Goal: Task Accomplishment & Management: Manage account settings

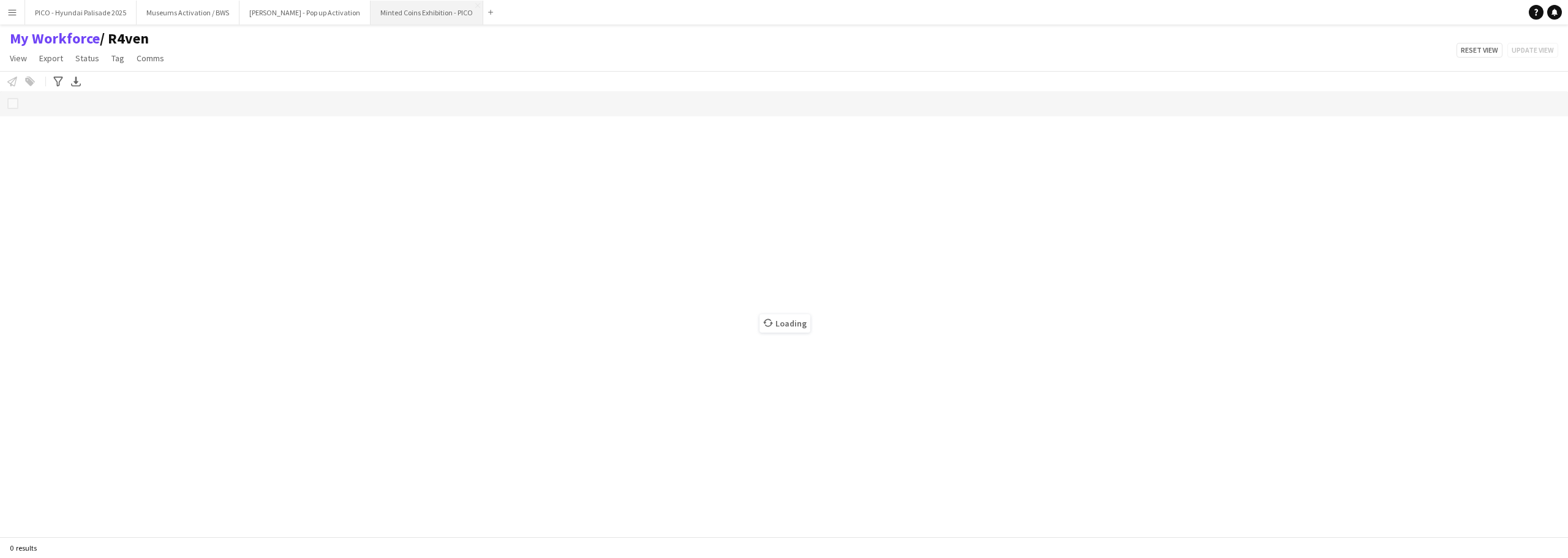
click at [370, 16] on button "Minted Coins Exhibition - PICO Close" at bounding box center [427, 13] width 113 height 24
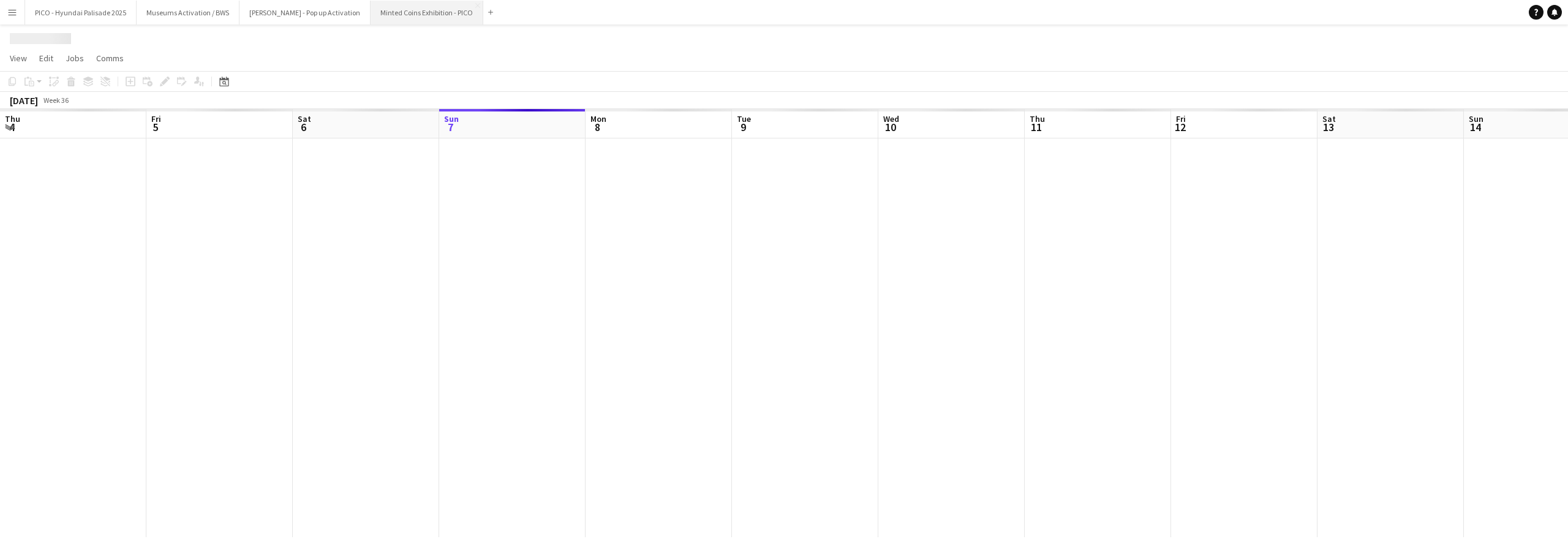
scroll to position [0, 293]
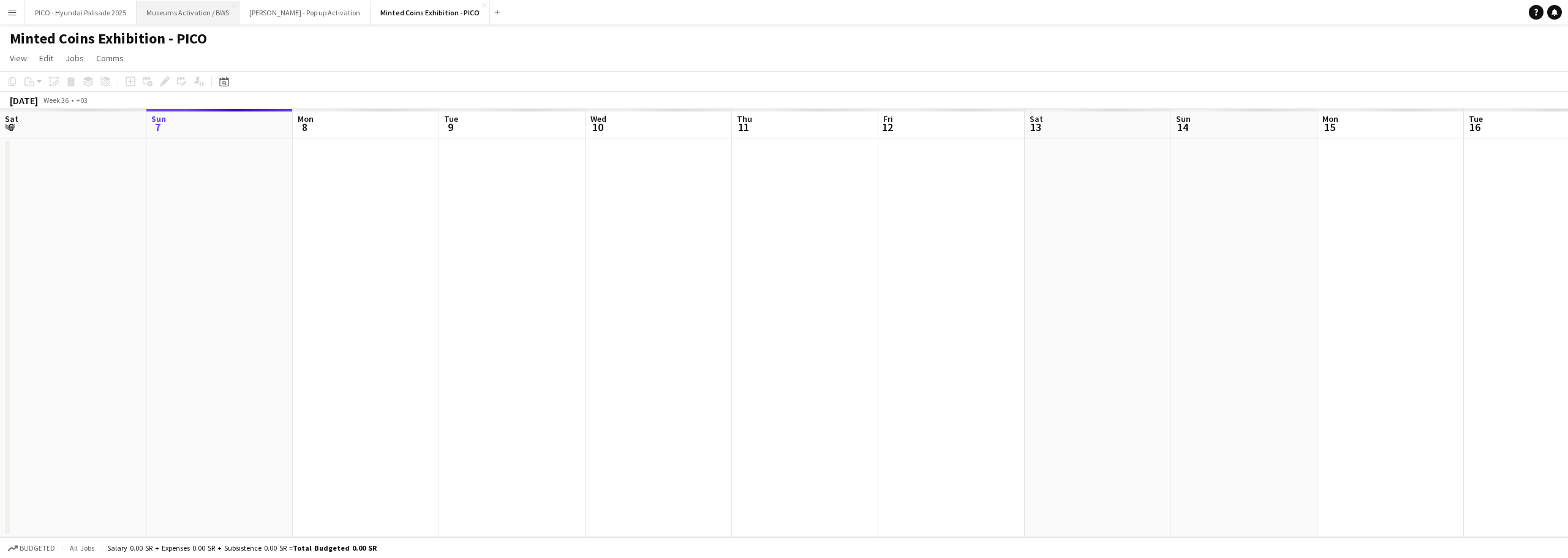
click at [217, 14] on button "Museums Activation / BWS Close" at bounding box center [187, 13] width 103 height 24
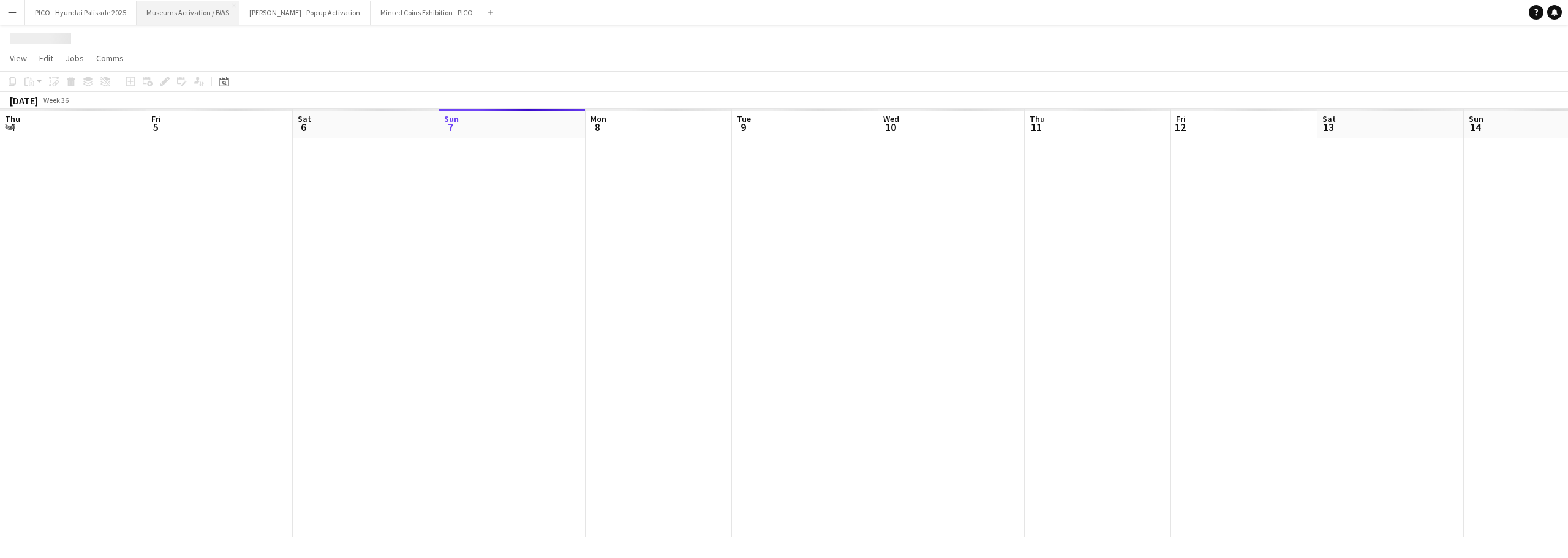
scroll to position [0, 293]
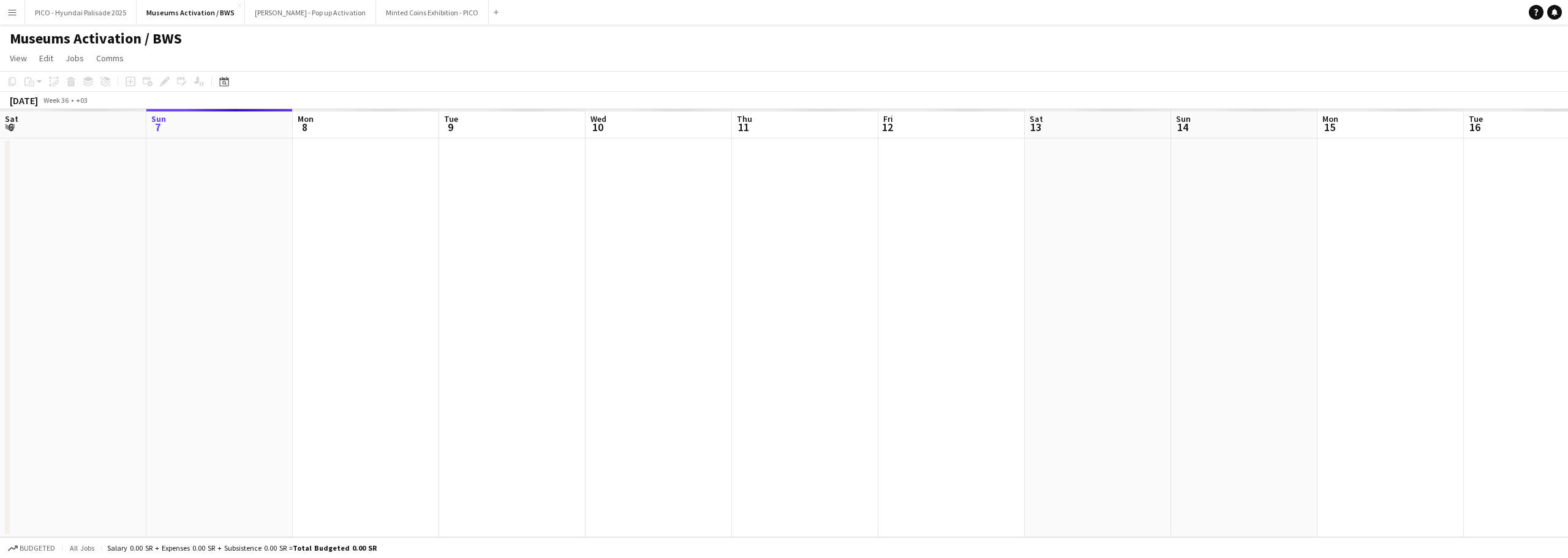
click at [597, 279] on app-calendar-viewport "Thu 4 Fri 5 Sat 6 Sun 7 Mon 8 Tue 9 Wed 10 Thu 11 Fri 12 Sat 13 Sun 14 Mon 15 T…" at bounding box center [784, 323] width 1568 height 429
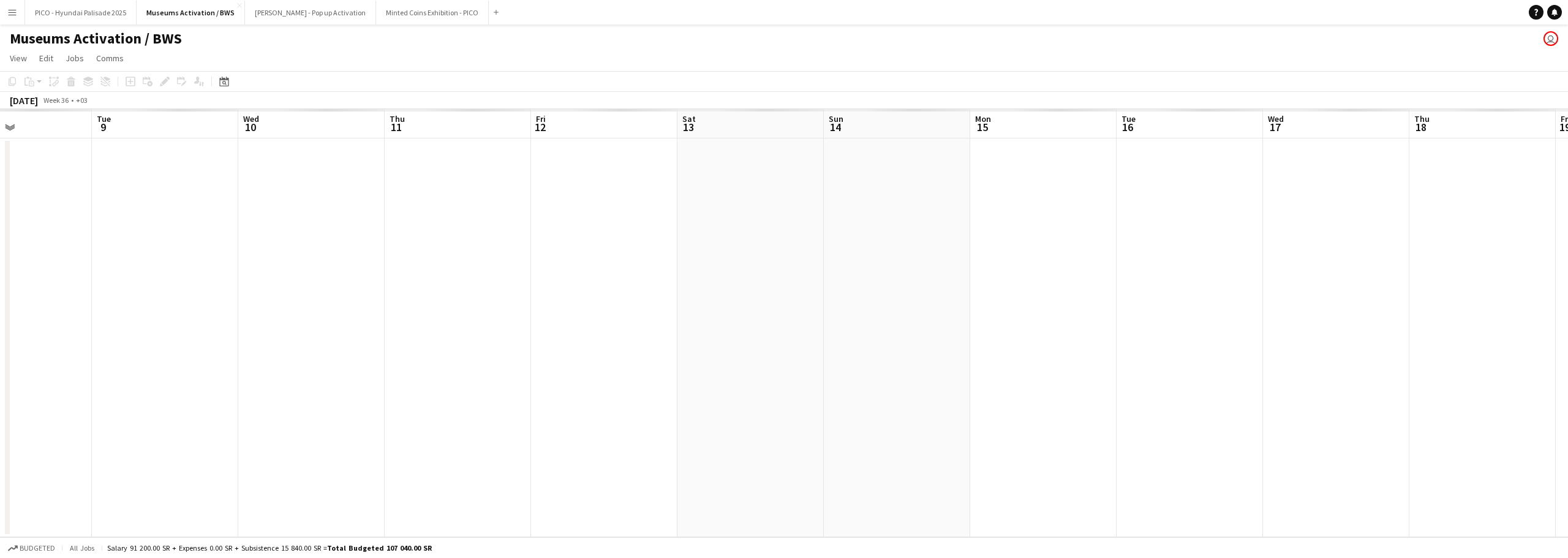
click at [626, 280] on app-calendar-viewport "Sat 6 Sun 7 Mon 8 Tue 9 Wed 10 Thu 11 Fri 12 Sat 13 Sun 14 Mon 15 Tue 16 Wed 17…" at bounding box center [784, 323] width 1568 height 429
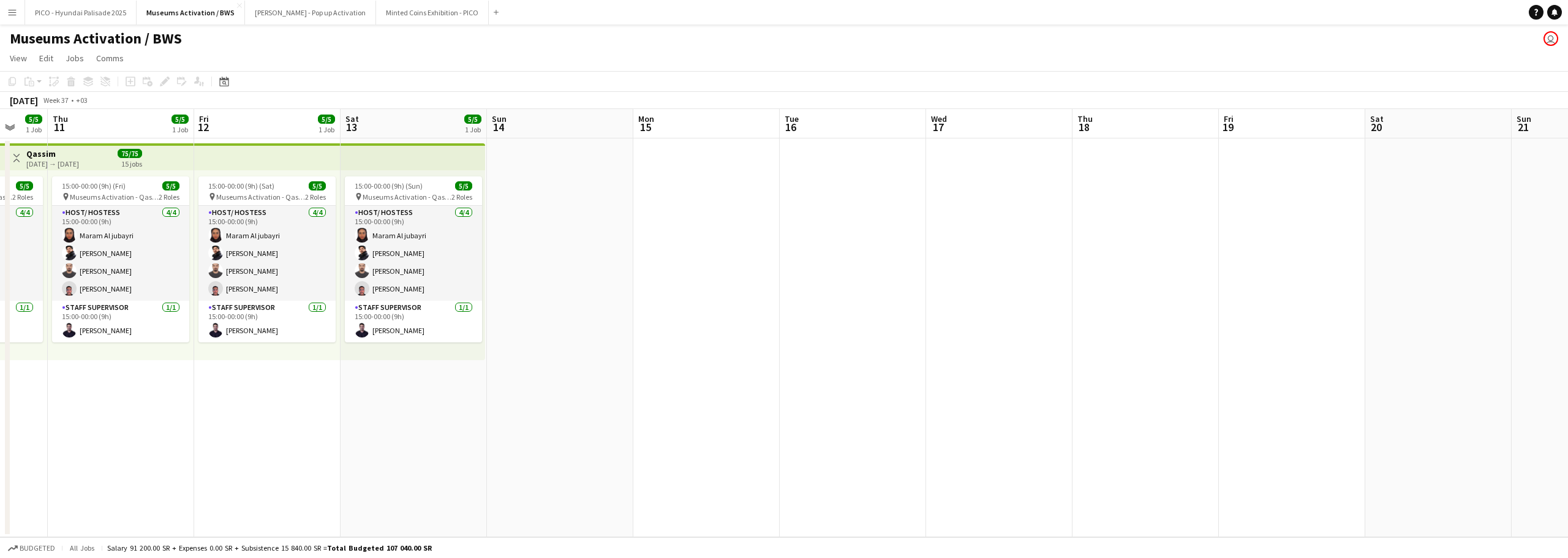
drag, startPoint x: 779, startPoint y: 280, endPoint x: 616, endPoint y: 291, distance: 163.4
click at [629, 289] on app-calendar-viewport "Sun 7 5/5 1 Job Mon 8 5/5 1 Job Tue 9 5/5 1 Job Wed 10 5/5 1 Job Thu 11 5/5 1 J…" at bounding box center [784, 323] width 1568 height 429
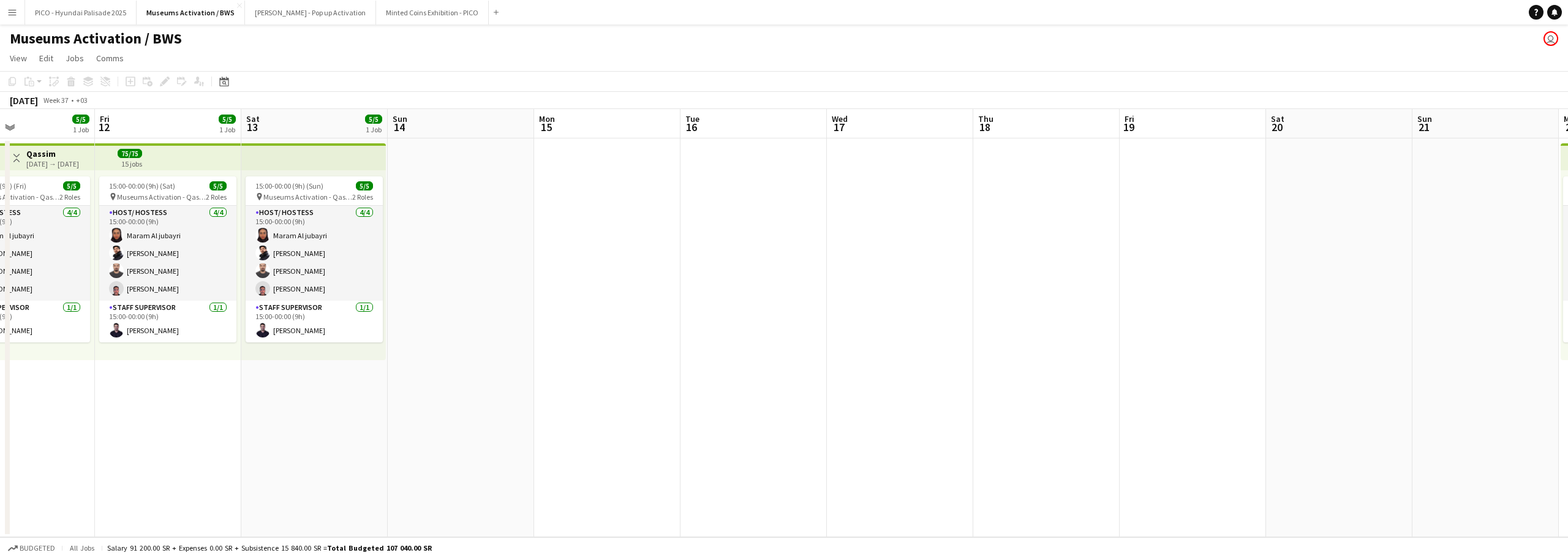
drag, startPoint x: 633, startPoint y: 286, endPoint x: 461, endPoint y: 332, distance: 178.0
click at [365, 352] on app-calendar-viewport "Mon 8 5/5 1 Job Tue 9 5/5 1 Job Wed 10 5/5 1 Job Thu 11 5/5 1 Job Fri 12 5/5 1 …" at bounding box center [784, 323] width 1568 height 429
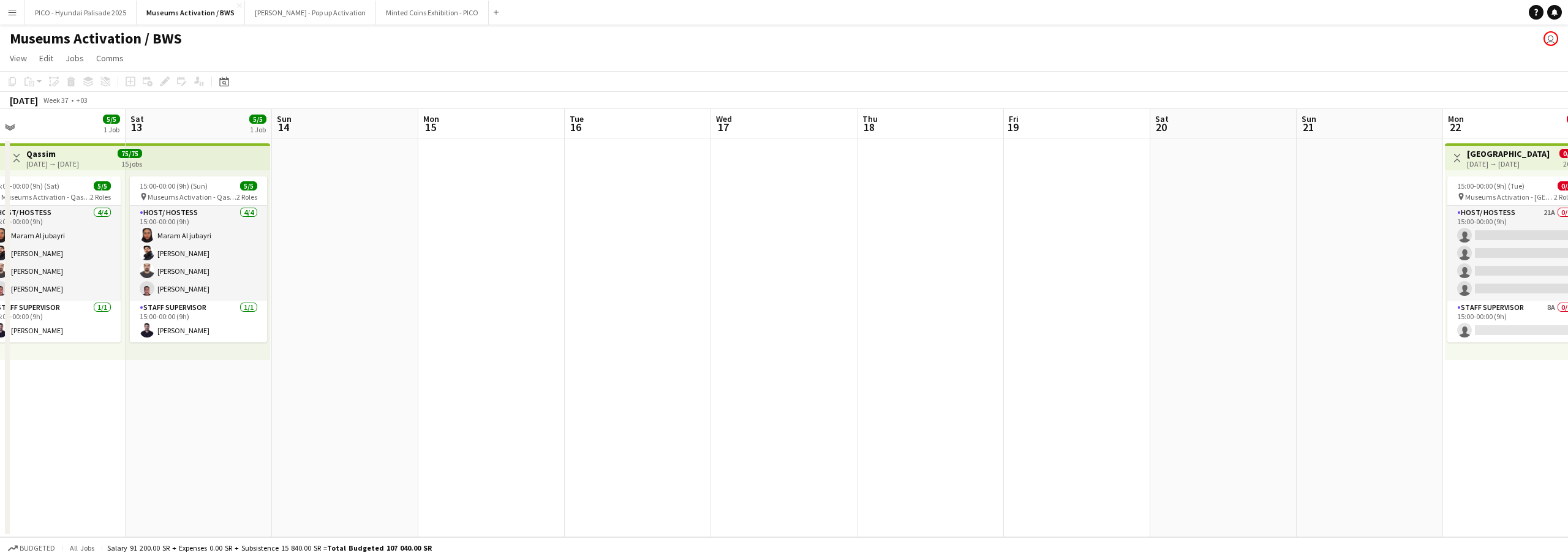
drag, startPoint x: 782, startPoint y: 292, endPoint x: 363, endPoint y: 358, distance: 424.2
click at [385, 357] on app-calendar-viewport "Tue 9 5/5 1 Job Wed 10 5/5 1 Job Thu 11 5/5 1 Job Fri 12 5/5 1 Job Sat 13 5/5 1…" at bounding box center [784, 323] width 1568 height 429
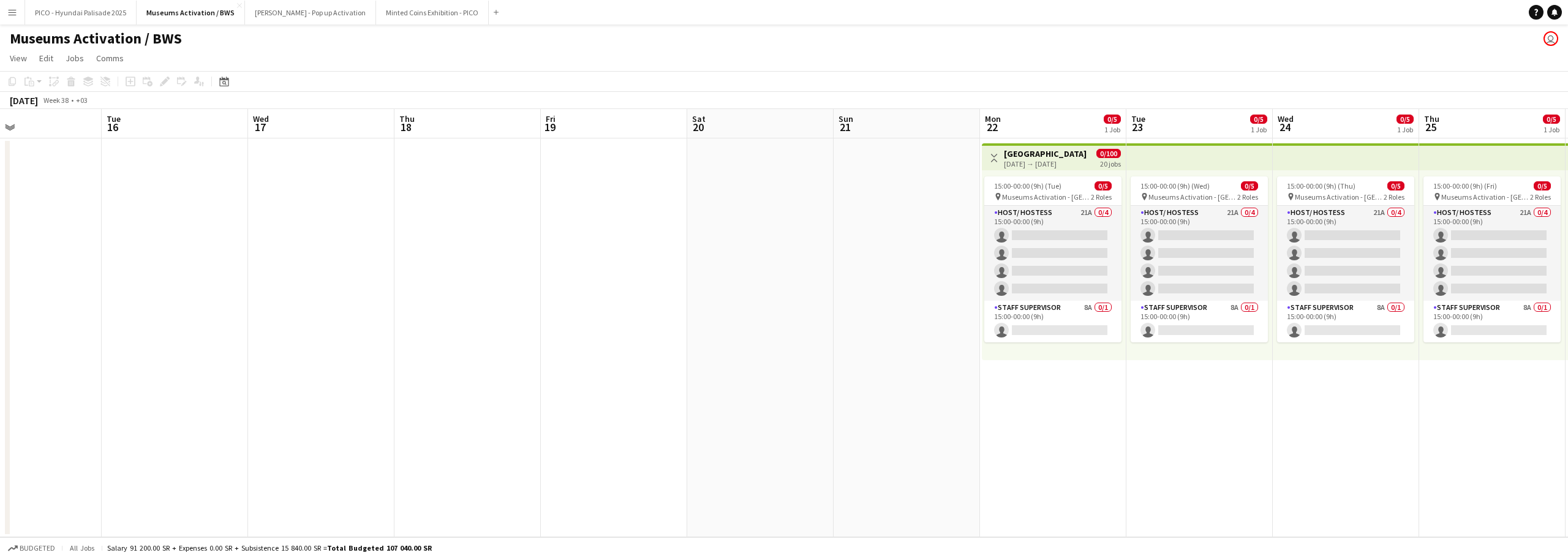
click at [588, 327] on app-calendar-viewport "Fri 12 5/5 1 Job Sat 13 5/5 1 Job Sun 14 Mon 15 Tue 16 Wed 17 Thu 18 Fri 19 Sat…" at bounding box center [784, 323] width 1568 height 429
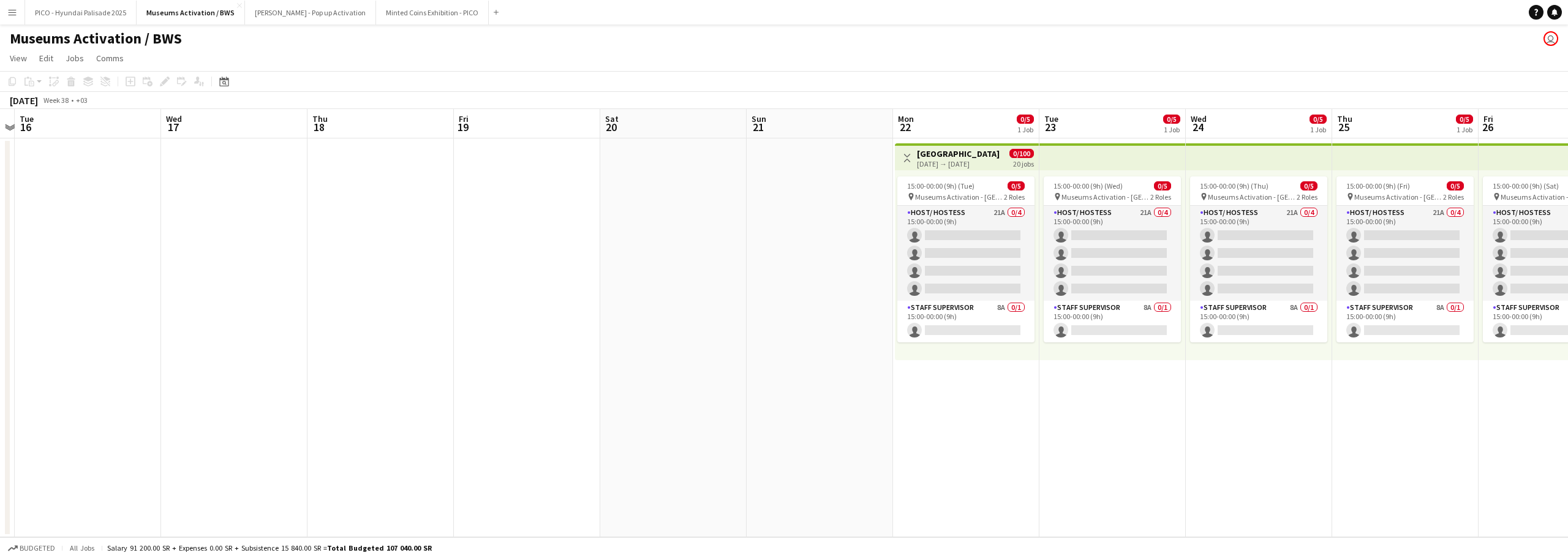
drag, startPoint x: 426, startPoint y: 349, endPoint x: 273, endPoint y: 357, distance: 153.2
click at [332, 354] on app-calendar-viewport "Sat 13 5/5 1 Job Sun 14 Mon 15 Tue 16 Wed 17 Thu 18 Fri 19 Sat 20 Sun 21 Mon 22…" at bounding box center [784, 323] width 1568 height 429
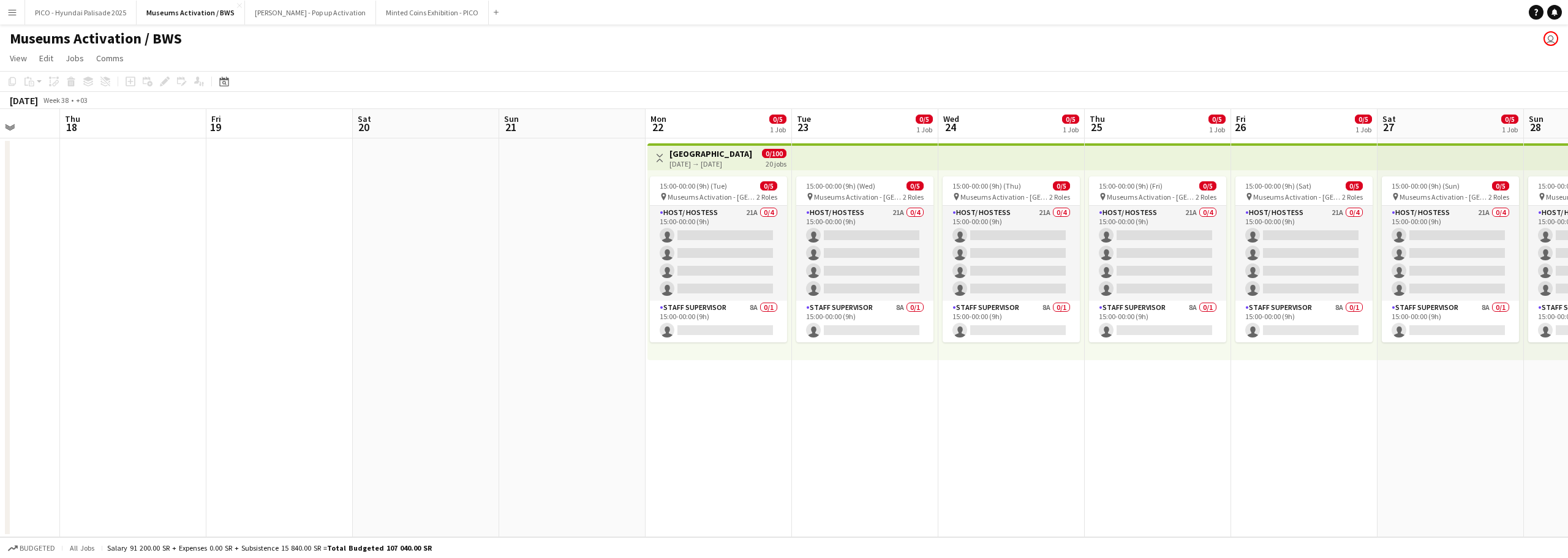
drag, startPoint x: 520, startPoint y: 378, endPoint x: 320, endPoint y: 381, distance: 200.0
click at [400, 377] on app-calendar-viewport "Mon 15 Tue 16 Wed 17 Thu 18 Fri 19 Sat 20 Sun 21 Mon 22 0/5 1 Job Tue 23 0/5 1 …" at bounding box center [784, 323] width 1568 height 429
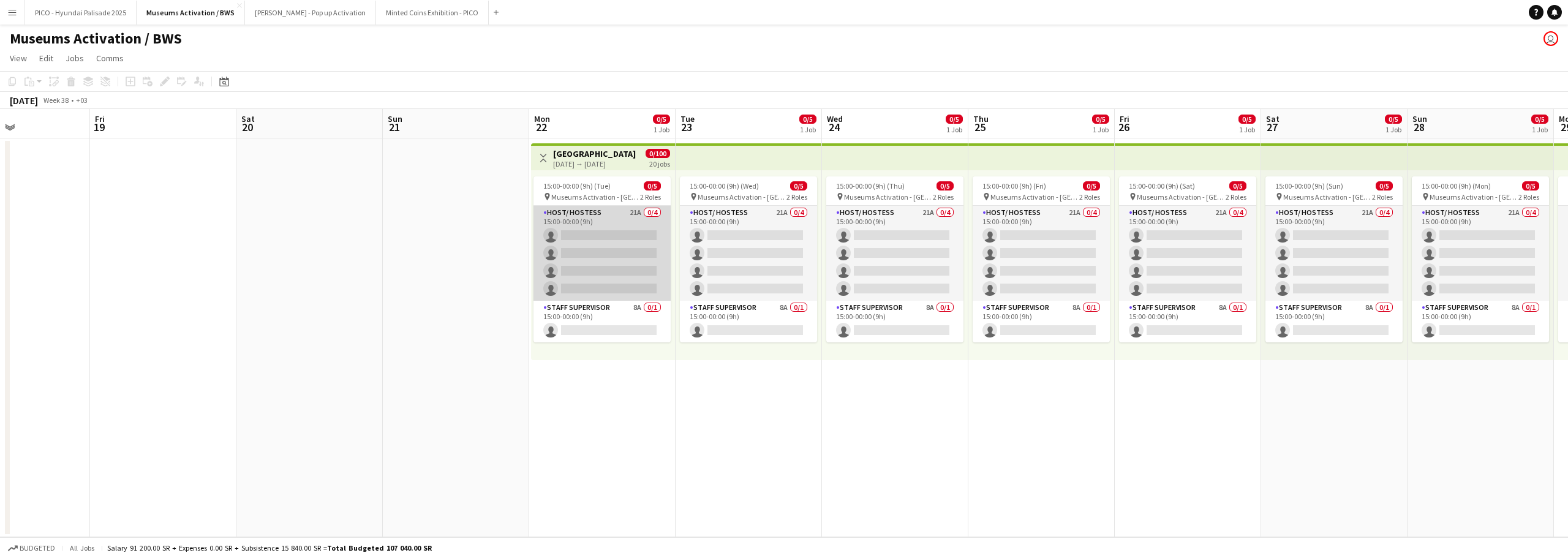
click at [615, 244] on app-card-role "Host/ Hostess 21A 0/4 15:00-00:00 (9h) single-neutral-actions single-neutral-ac…" at bounding box center [602, 253] width 137 height 95
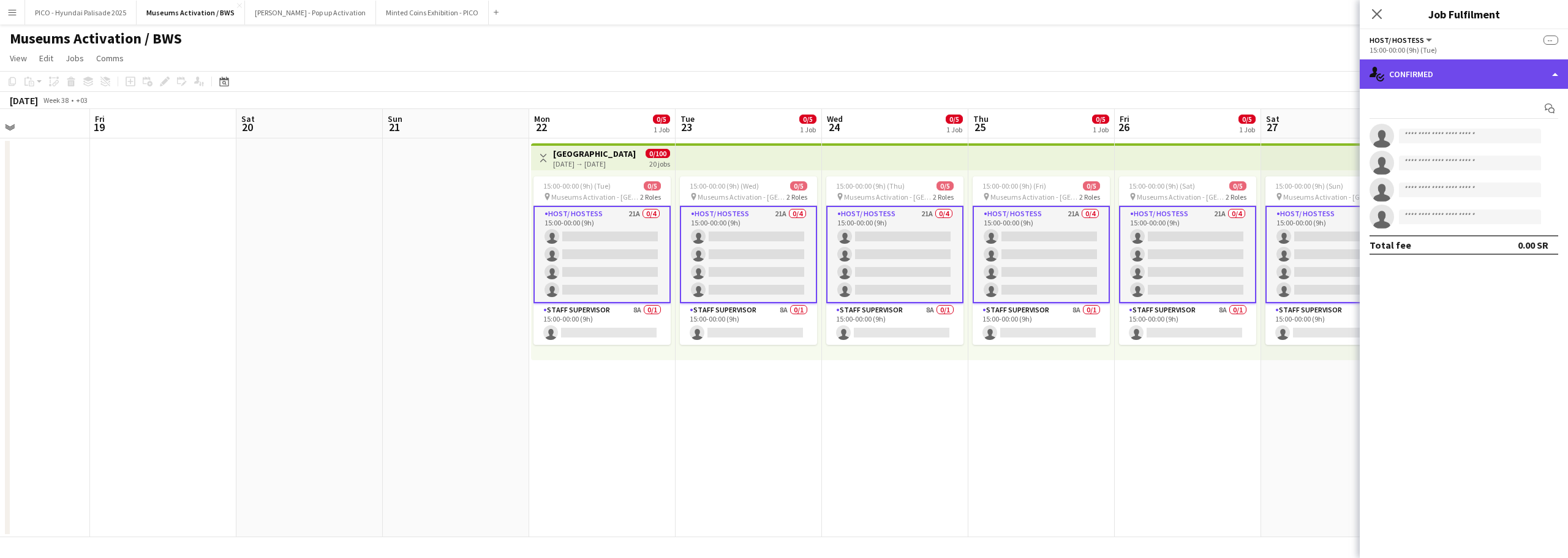
click at [1417, 67] on div "single-neutral-actions-check-2 Confirmed" at bounding box center [1464, 74] width 208 height 30
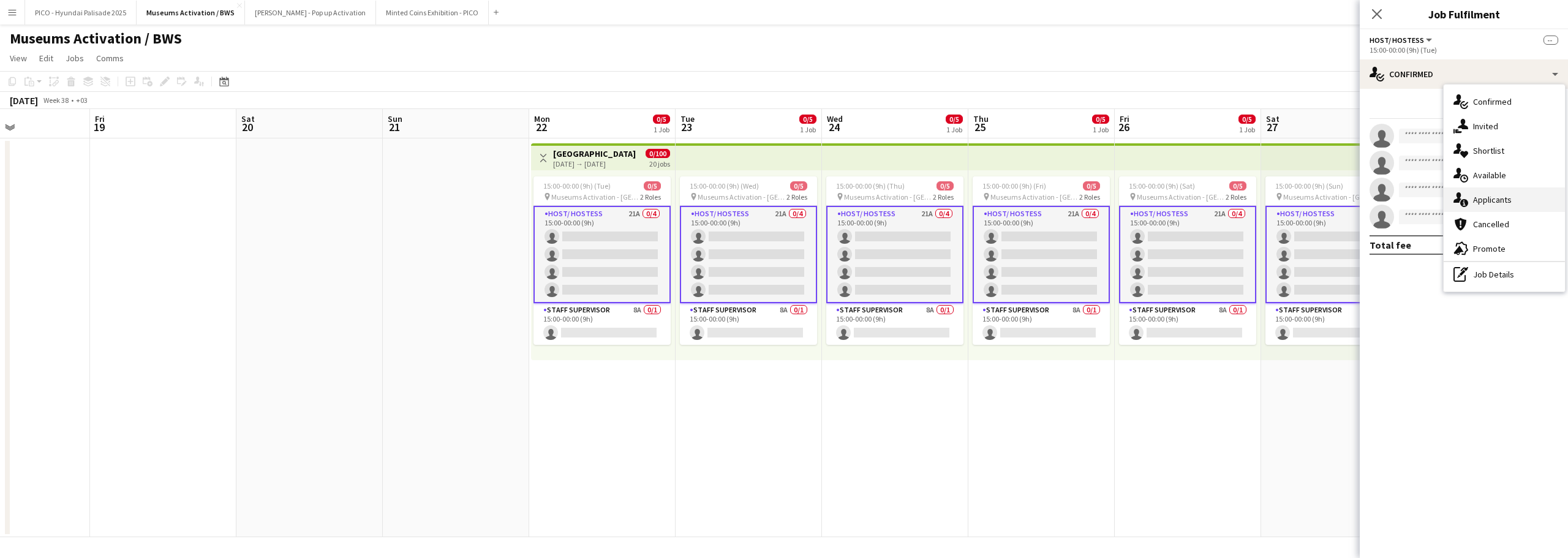
click at [1482, 206] on div "single-neutral-actions-information Applicants" at bounding box center [1504, 199] width 121 height 24
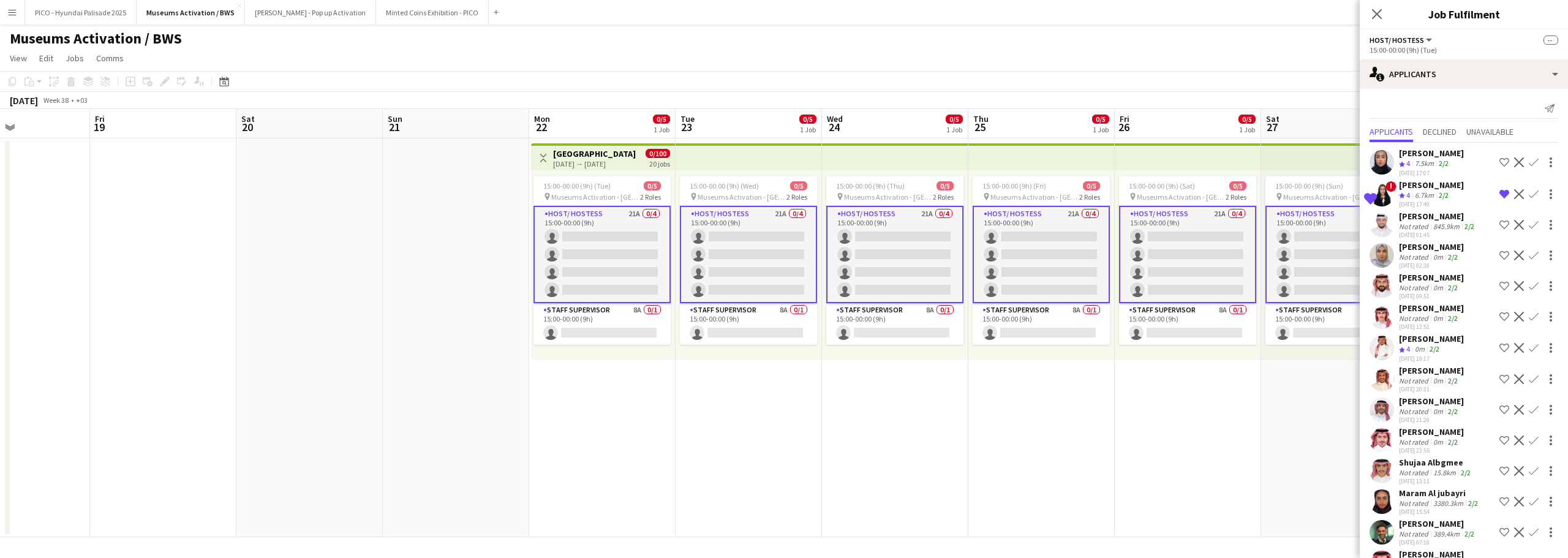
scroll to position [224, 0]
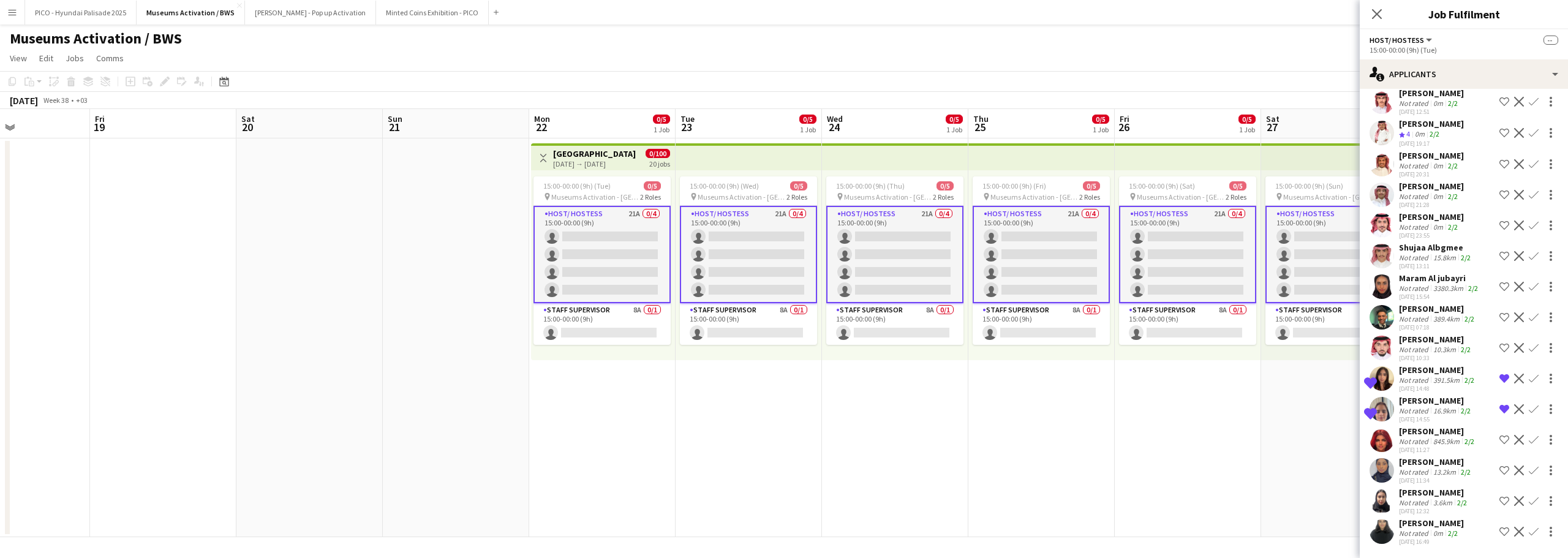
click at [1438, 518] on div "[PERSON_NAME]" at bounding box center [1431, 524] width 65 height 11
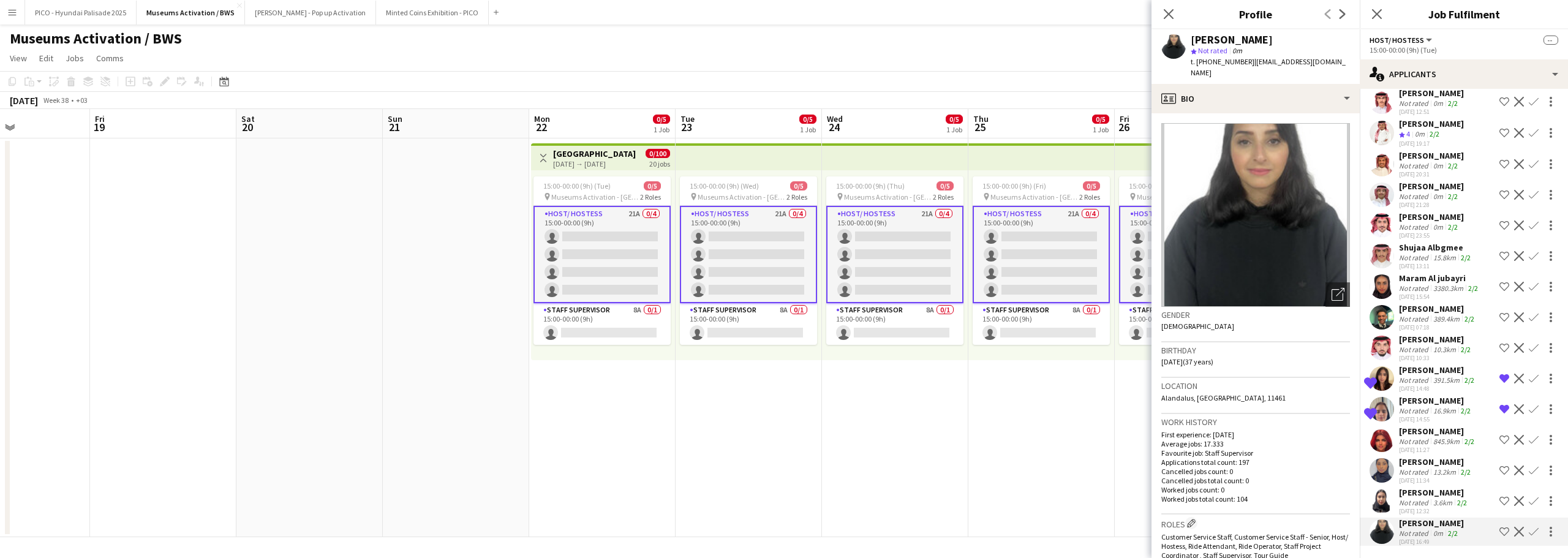
click at [1442, 487] on div "[PERSON_NAME]" at bounding box center [1434, 493] width 70 height 11
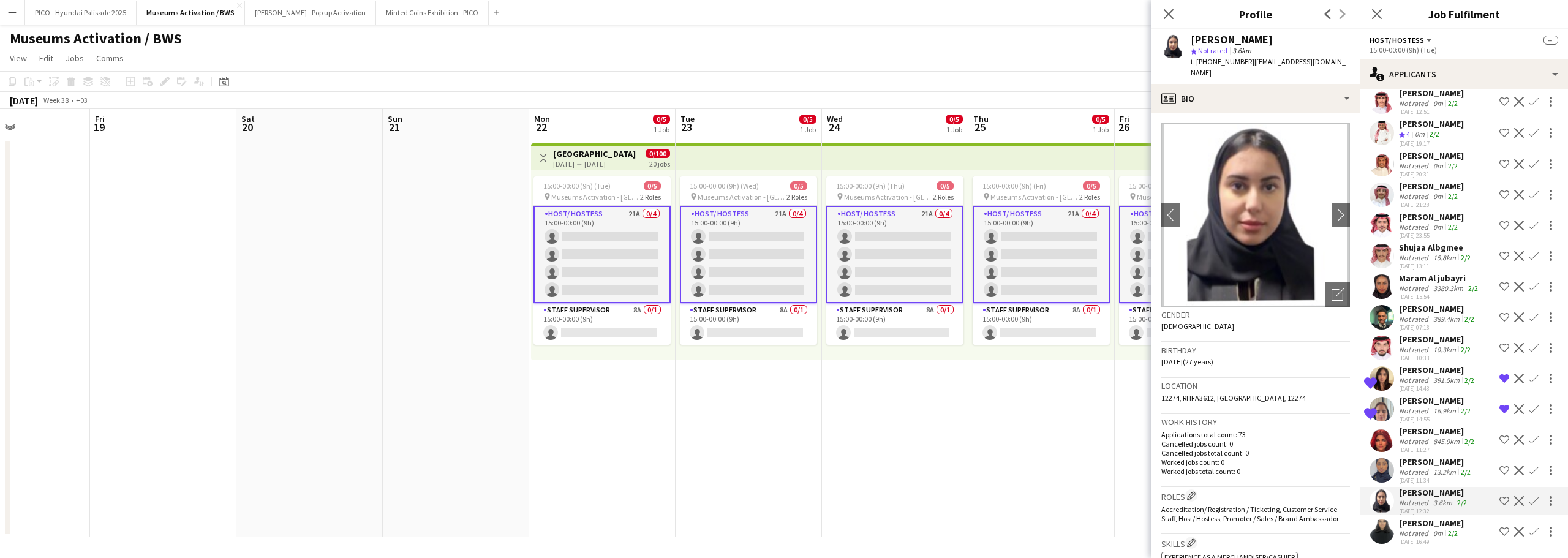
click at [1443, 468] on div "13.2km" at bounding box center [1443, 473] width 27 height 9
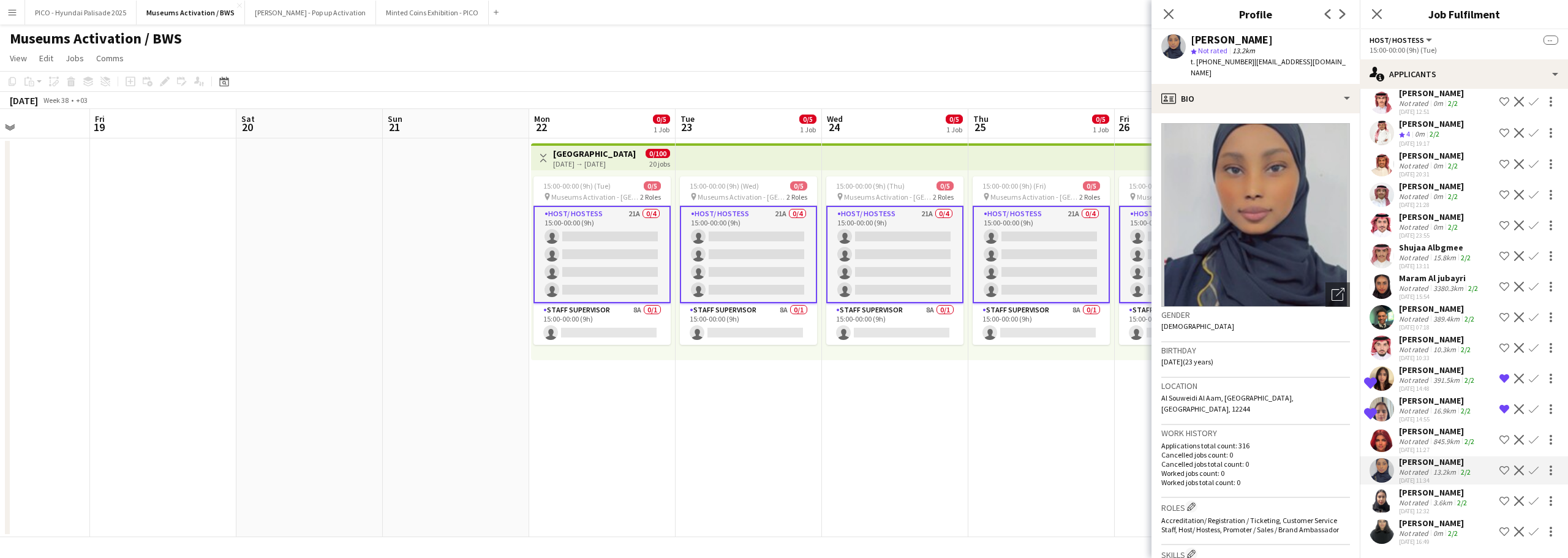
click at [1442, 437] on div "845.9km" at bounding box center [1446, 441] width 31 height 9
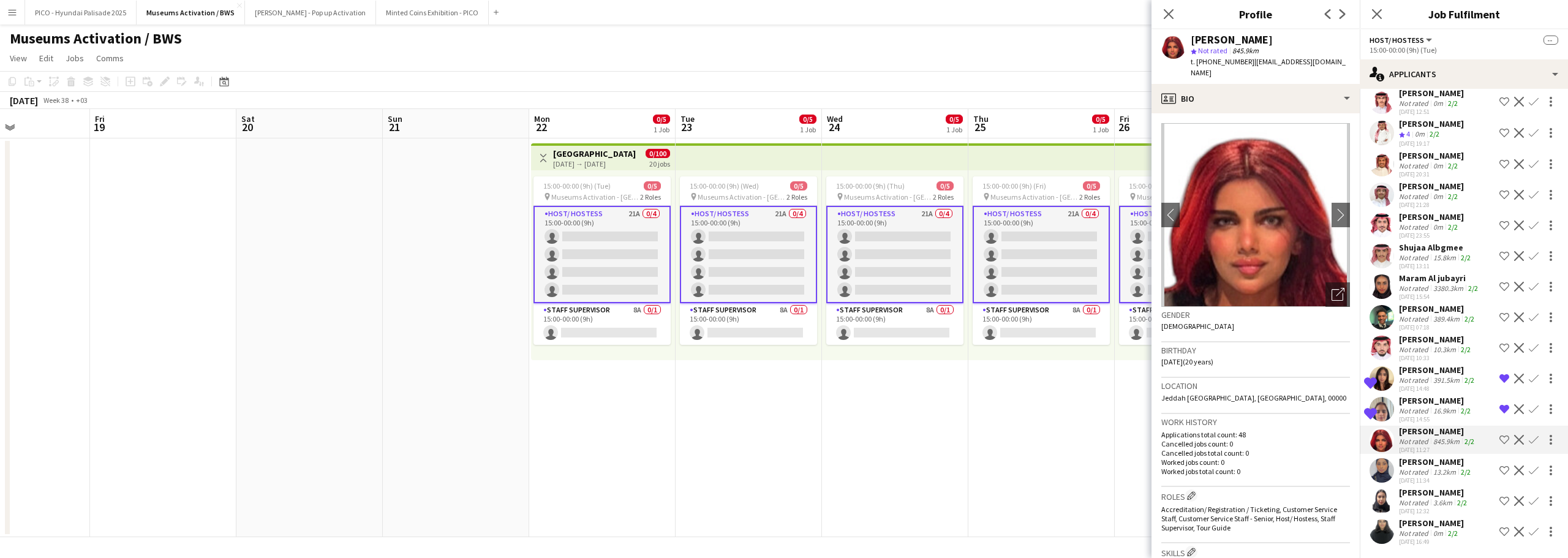
click at [1440, 395] on div "[PERSON_NAME]" at bounding box center [1436, 400] width 74 height 11
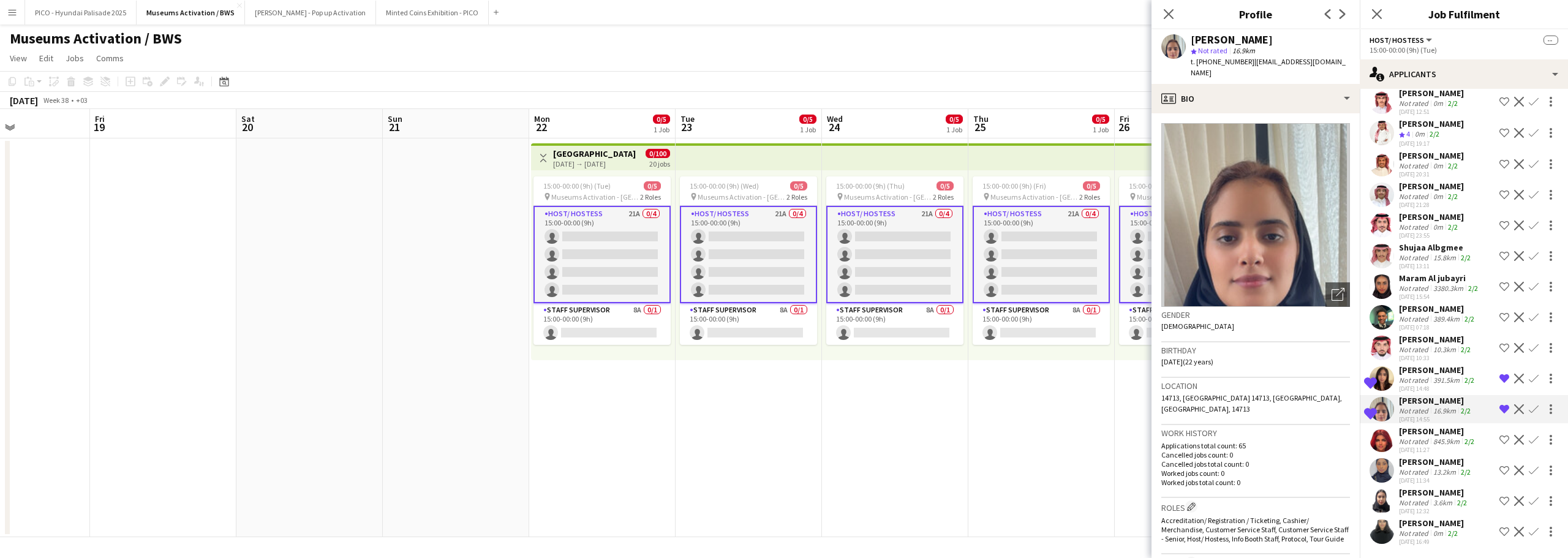
click at [1436, 375] on div "391.5km" at bounding box center [1446, 380] width 31 height 9
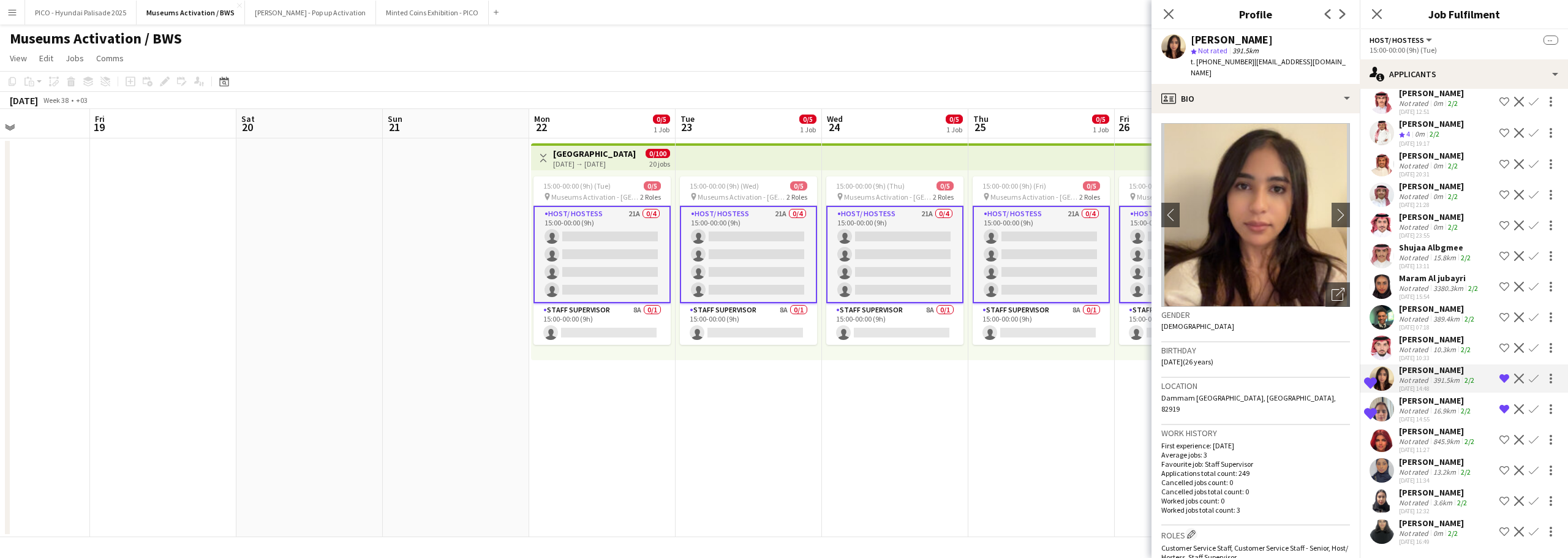
click at [1499, 374] on app-icon "Remove crew from shortlist" at bounding box center [1504, 379] width 10 height 10
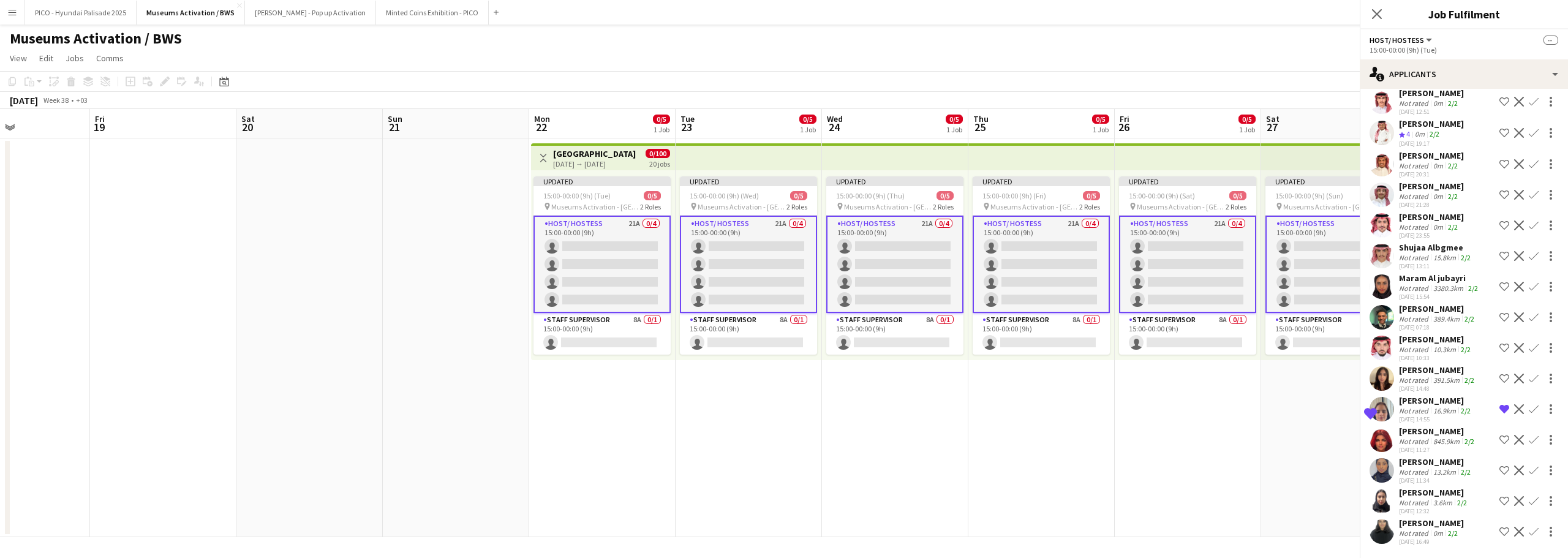
scroll to position [215, 0]
click at [1419, 404] on div "[PERSON_NAME]" at bounding box center [1436, 400] width 74 height 11
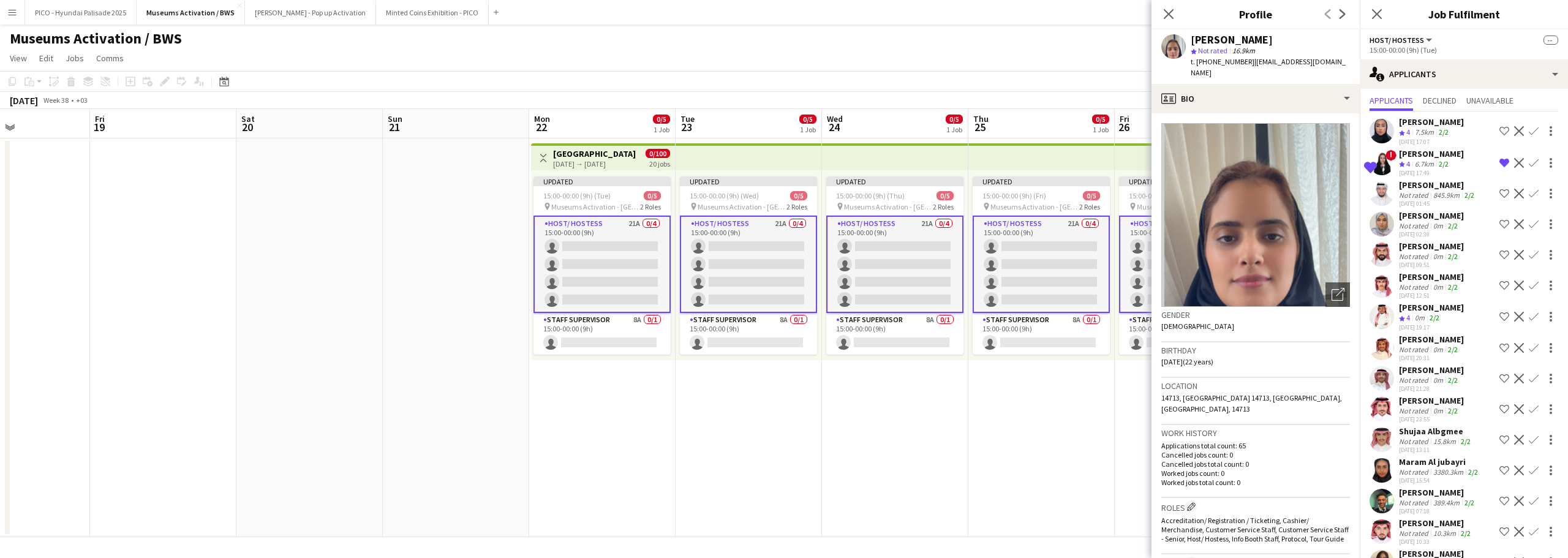
scroll to position [0, 0]
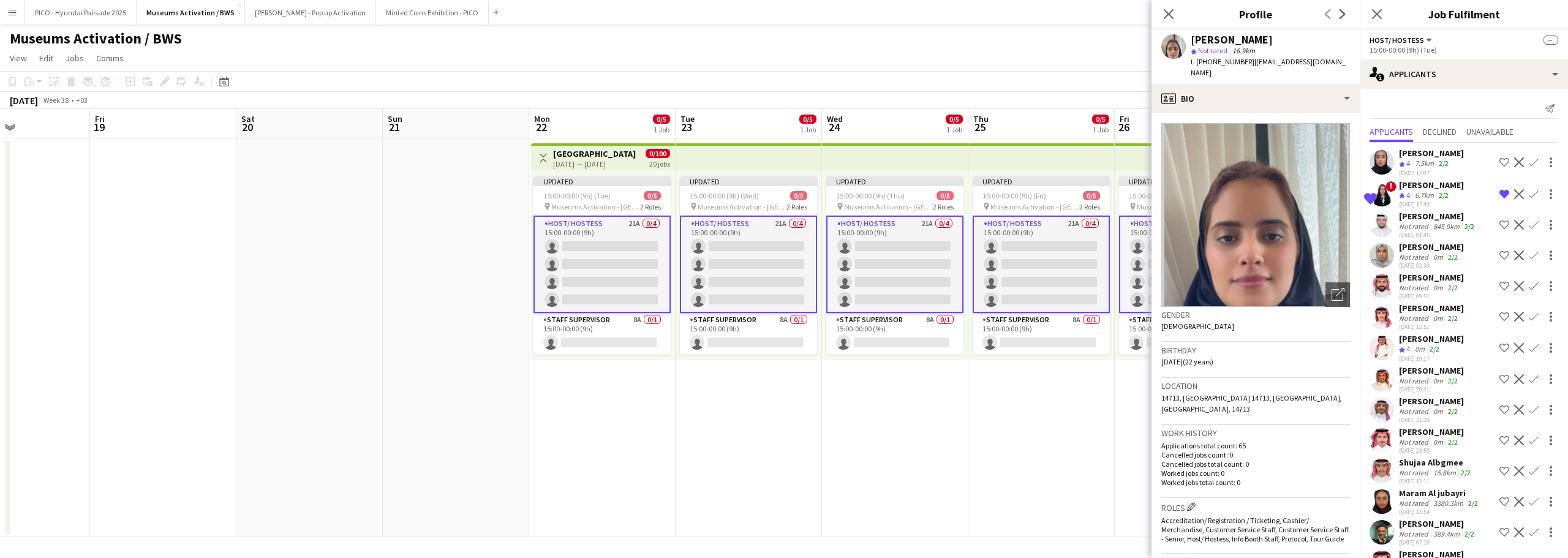
click at [1435, 190] on div "6.7km" at bounding box center [1424, 195] width 23 height 10
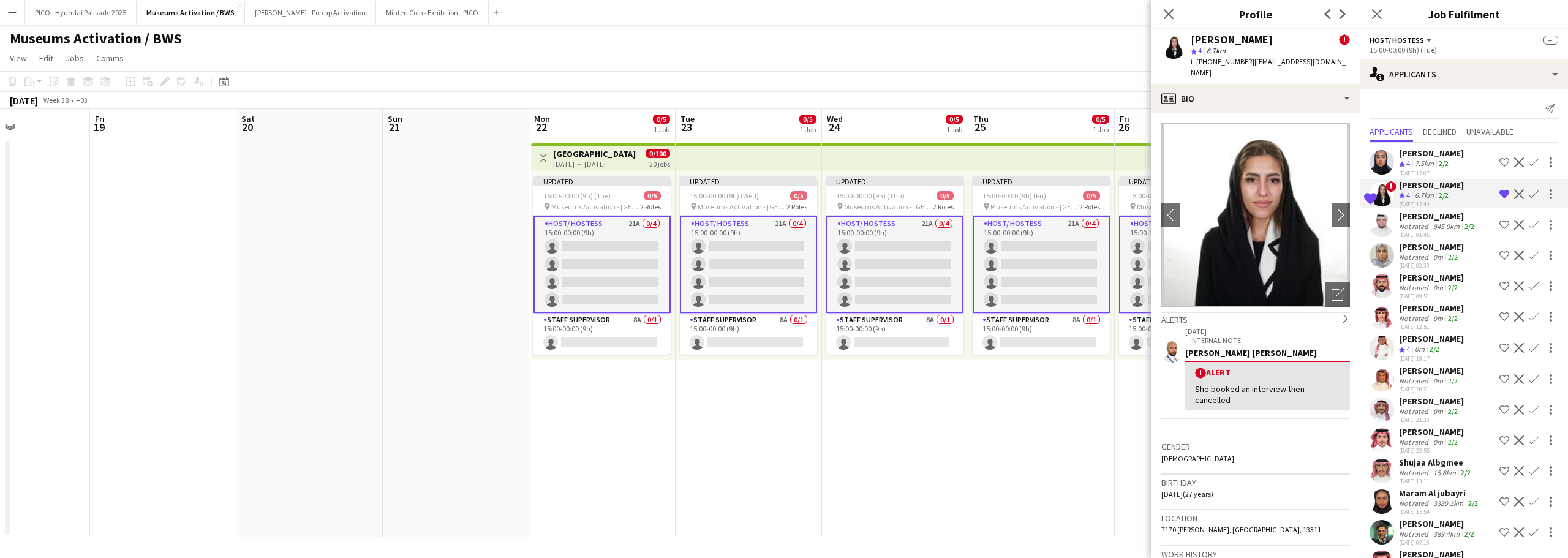
click at [1414, 164] on div "7.5km" at bounding box center [1424, 164] width 23 height 10
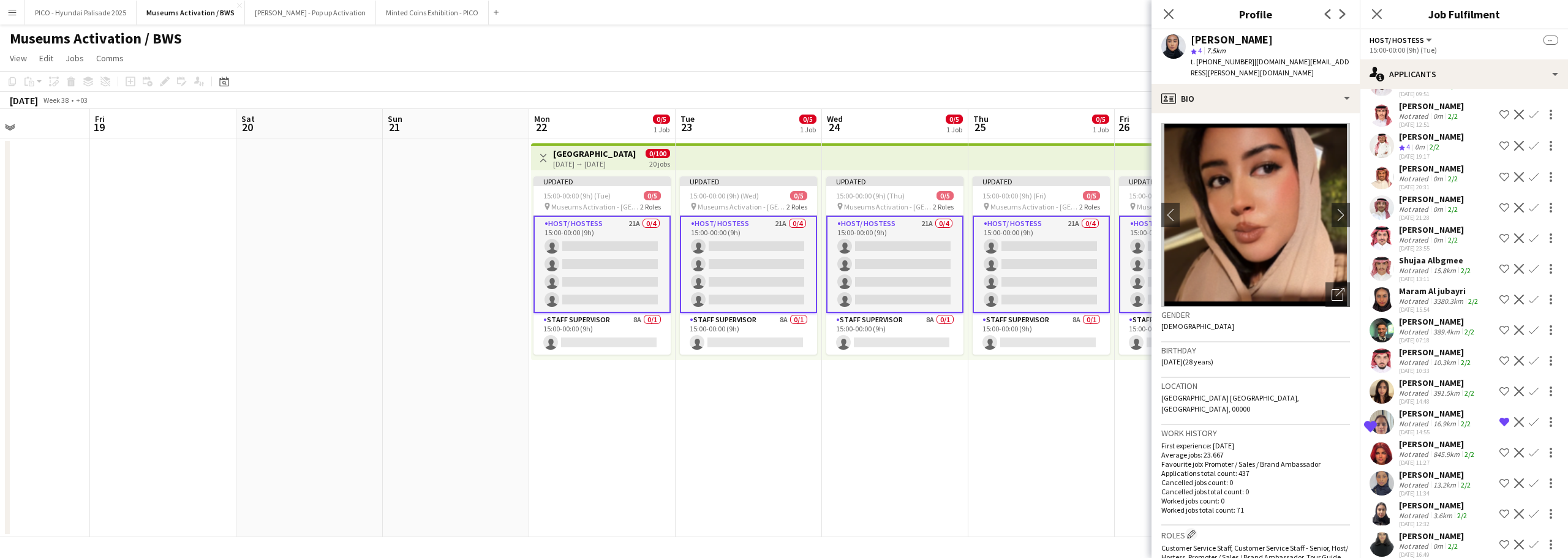
scroll to position [215, 0]
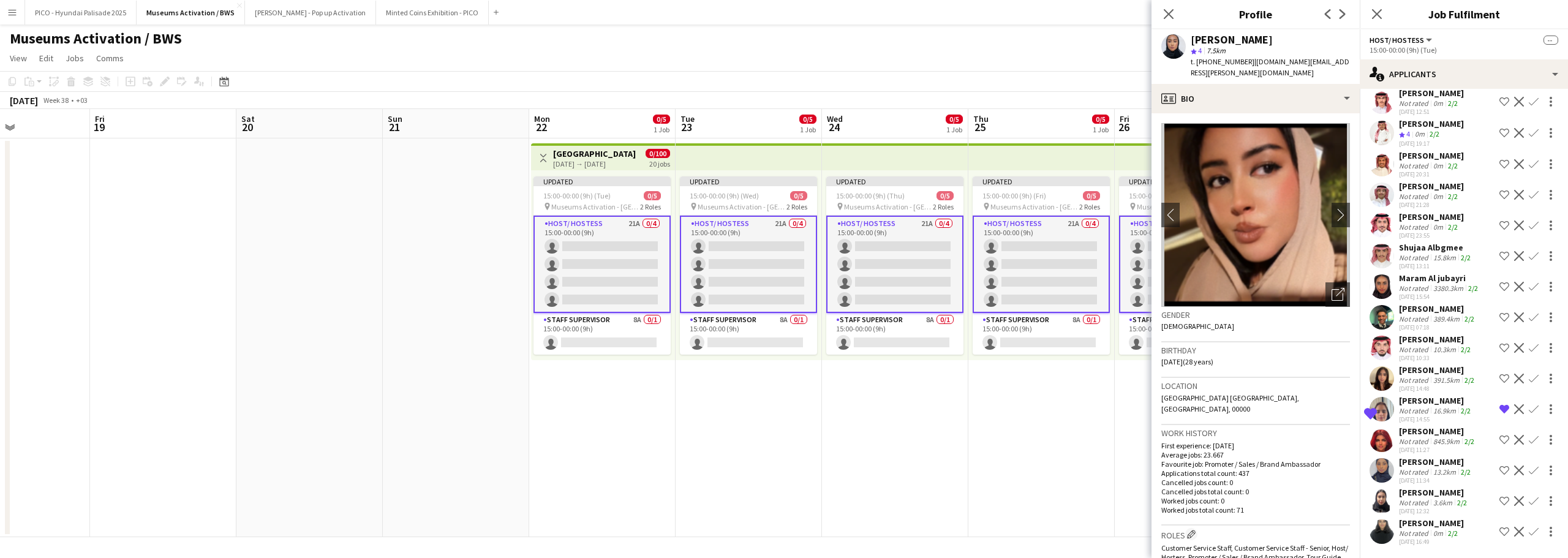
click at [1447, 495] on div "[PERSON_NAME]" at bounding box center [1434, 493] width 70 height 11
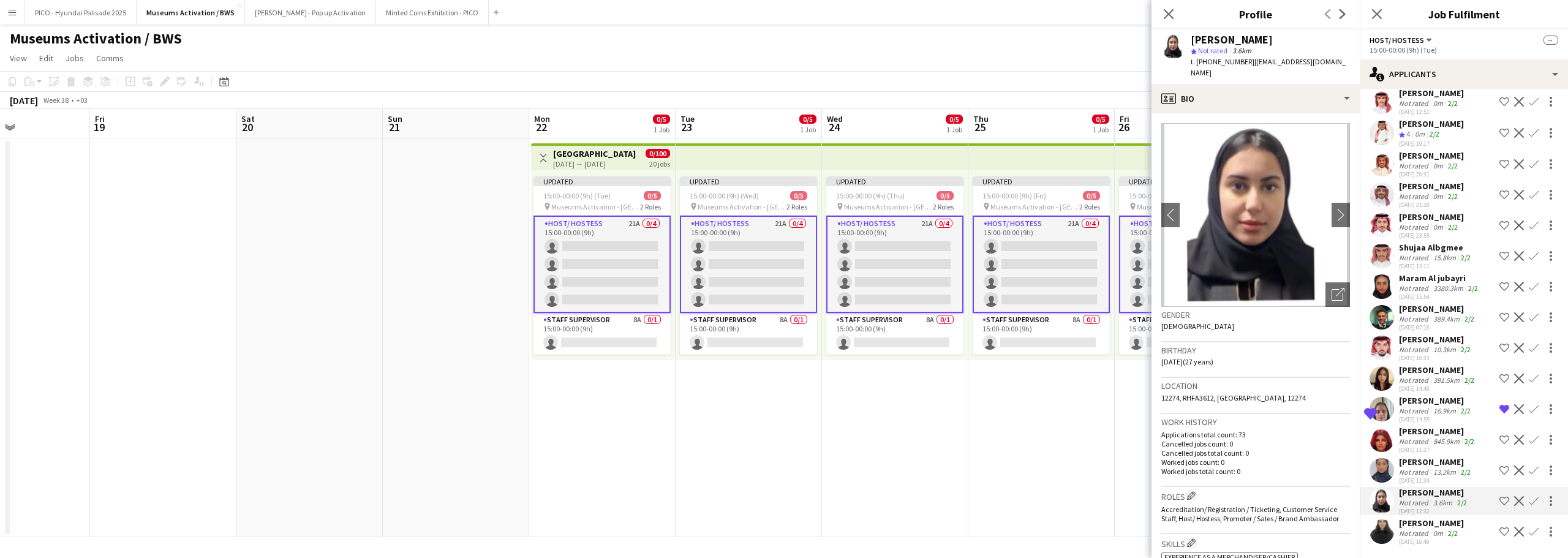
click at [1499, 502] on app-icon "Shortlist crew" at bounding box center [1504, 501] width 10 height 10
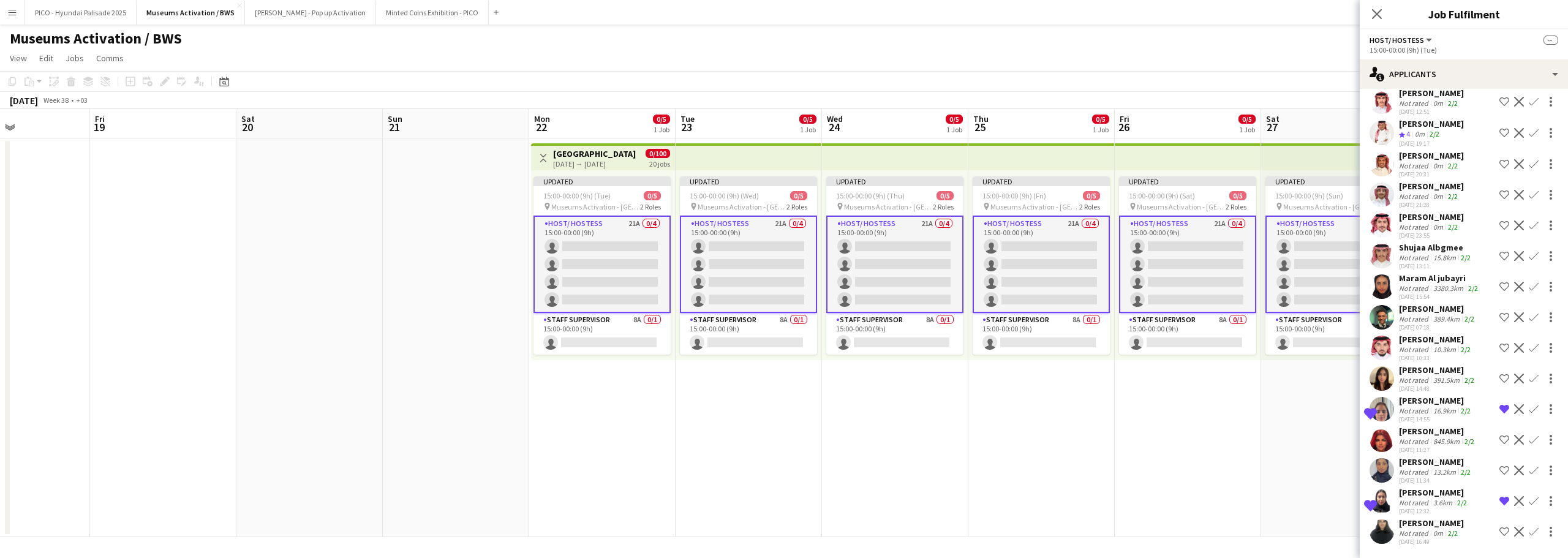
click at [1417, 502] on div "Not rated" at bounding box center [1414, 503] width 32 height 9
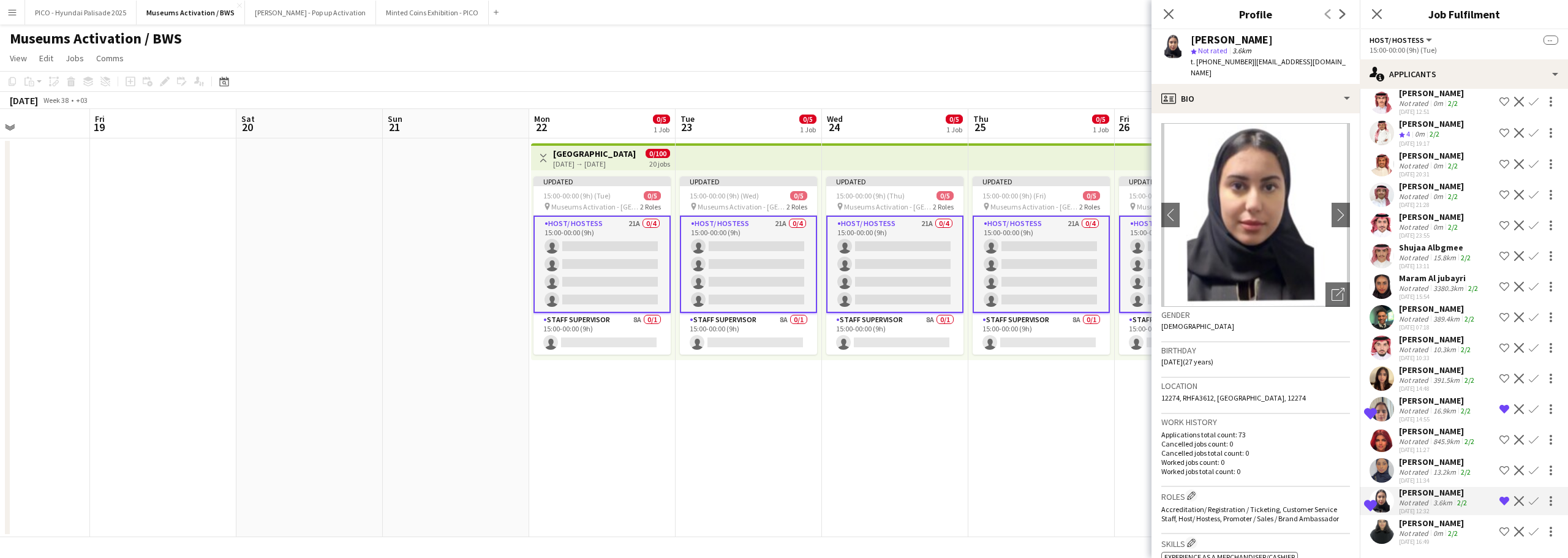
click at [1435, 524] on div "[PERSON_NAME]" at bounding box center [1431, 524] width 65 height 11
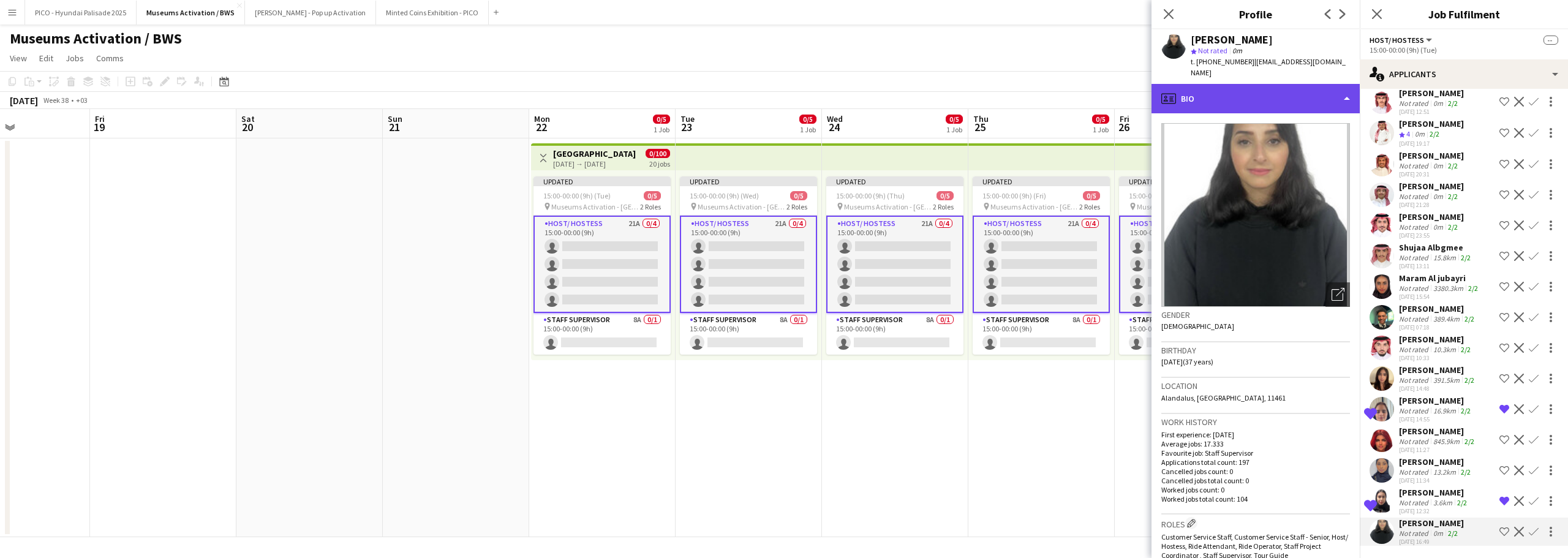
click at [1264, 95] on div "profile Bio" at bounding box center [1255, 99] width 208 height 30
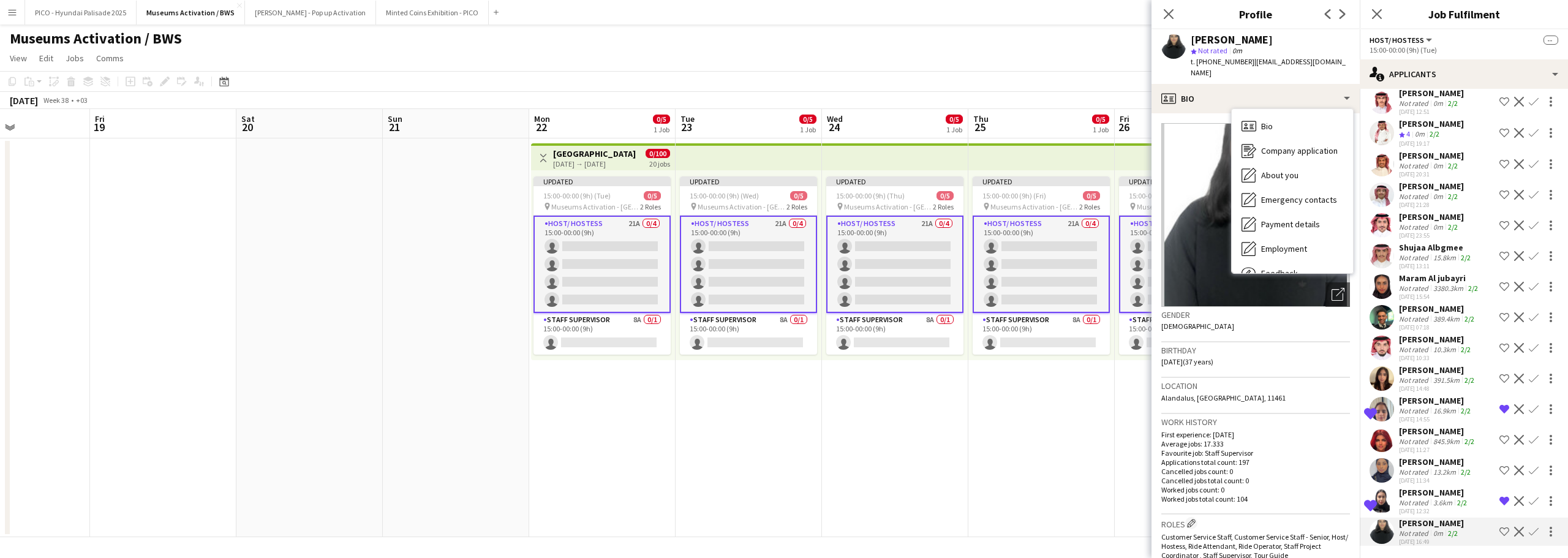
click at [1400, 491] on div "[PERSON_NAME]" at bounding box center [1434, 493] width 70 height 11
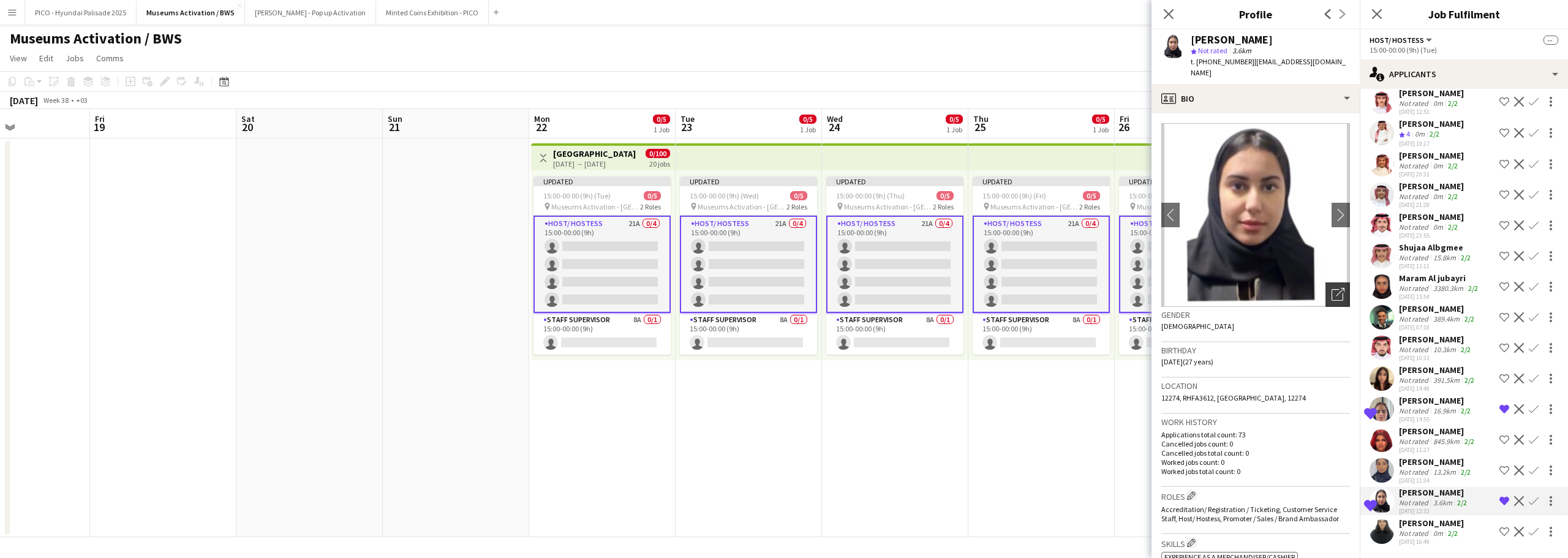
click at [1325, 282] on div "Open photos pop-in" at bounding box center [1337, 294] width 24 height 24
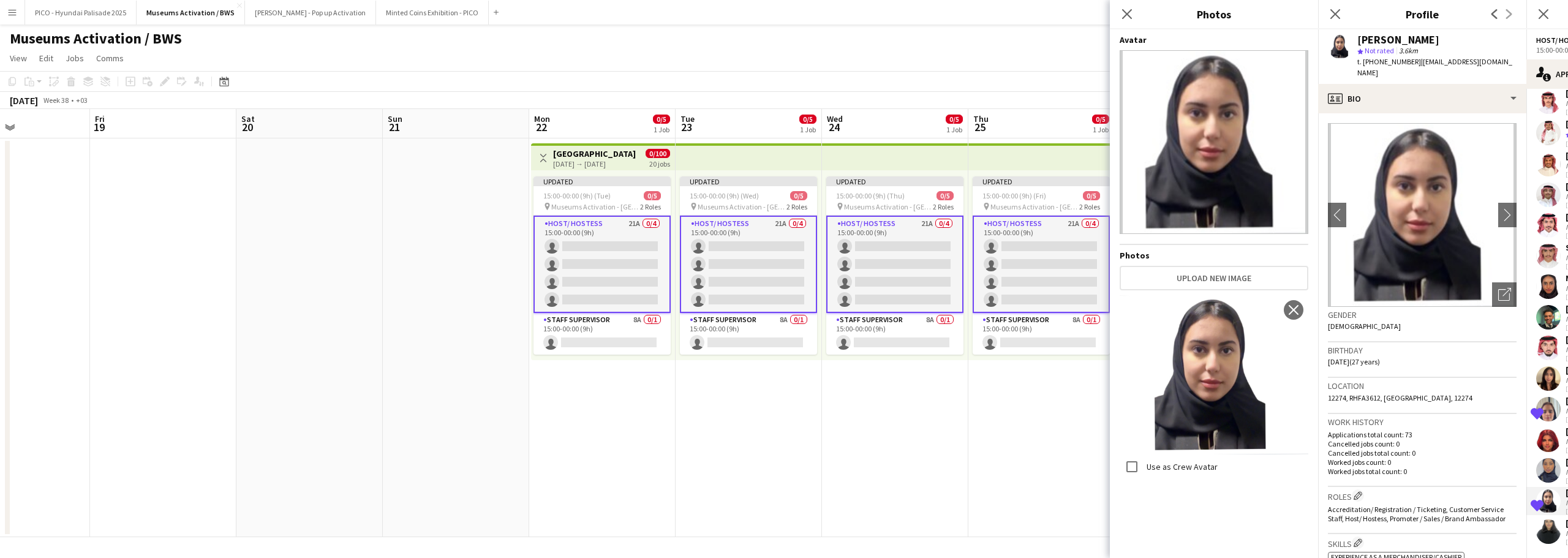
click at [1372, 355] on div "Birthday [DEMOGRAPHIC_DATA] (27 years)" at bounding box center [1422, 360] width 189 height 35
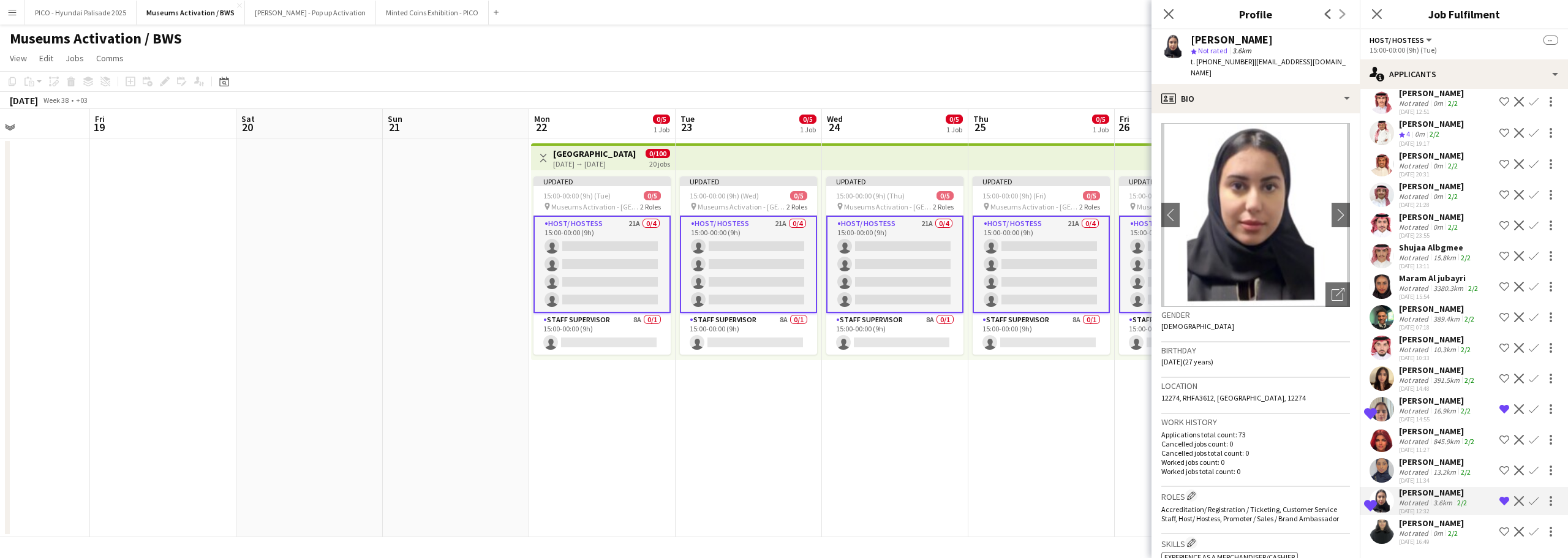
click at [1122, 470] on app-date-cell "Updated 15:00-00:00 (9h) (Sat) 0/5 pin Museums Activation - [GEOGRAPHIC_DATA] 2…" at bounding box center [1187, 338] width 146 height 399
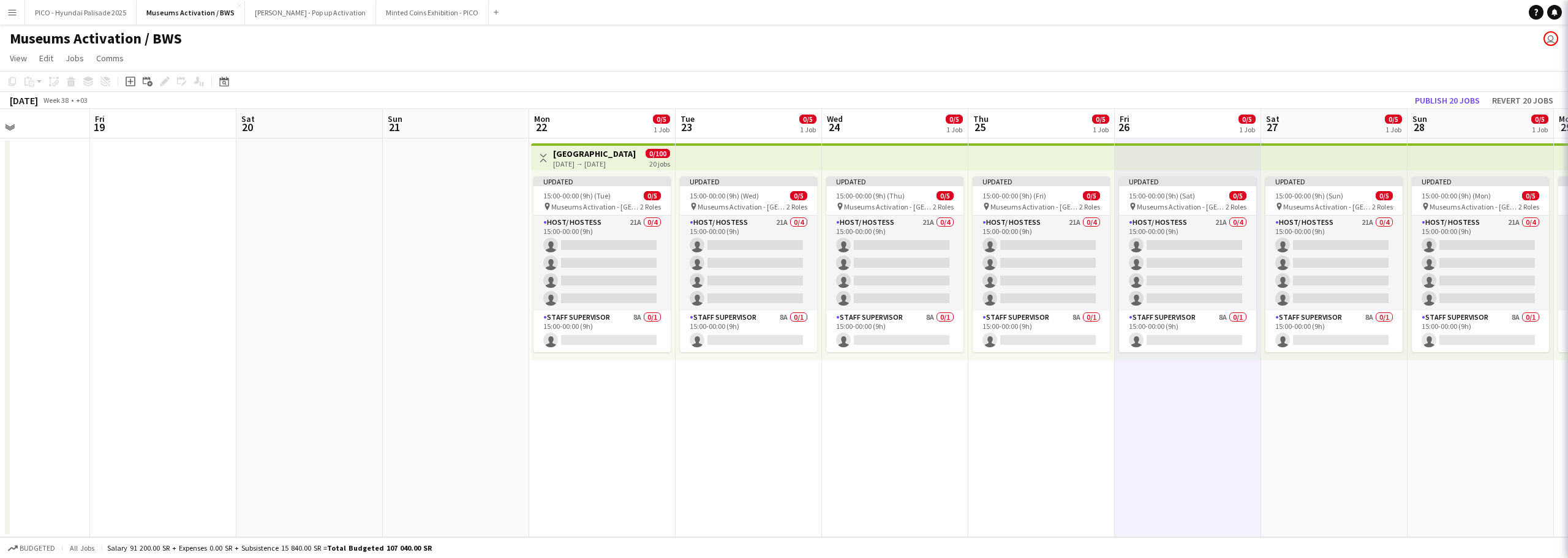
scroll to position [0, 0]
click at [1447, 93] on button "Publish 20 jobs" at bounding box center [1447, 100] width 74 height 16
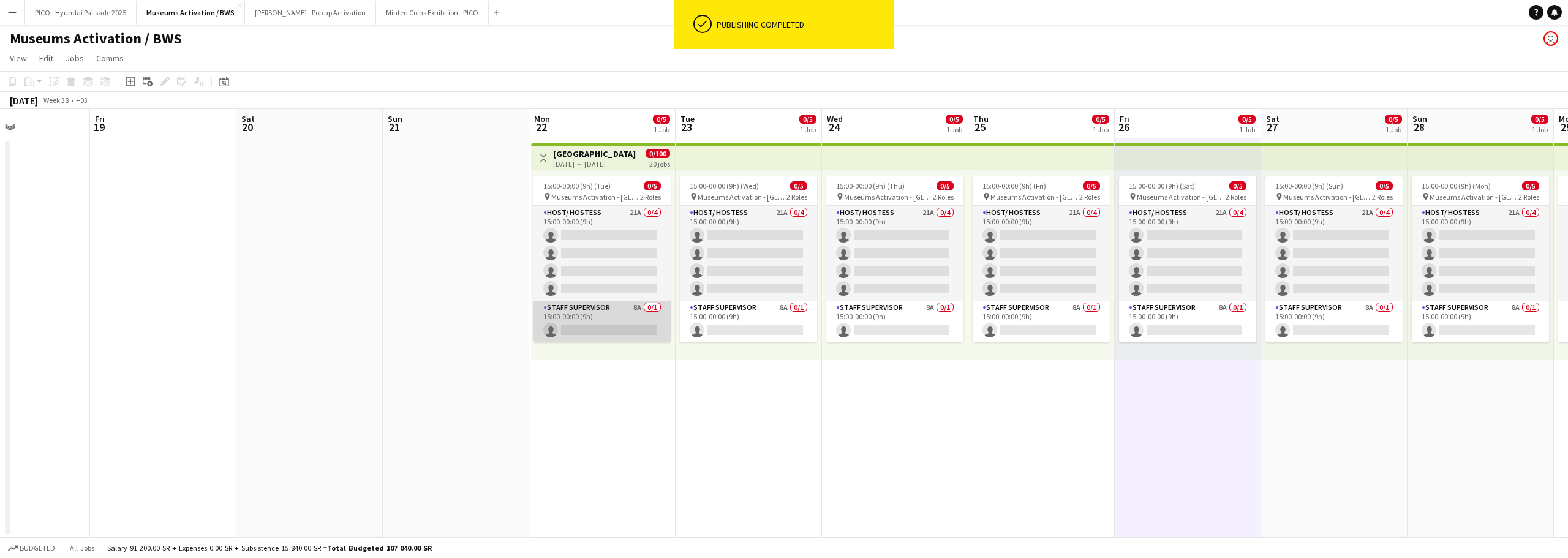
click at [604, 321] on app-card-role "Staff Supervisor 8A 0/1 15:00-00:00 (9h) single-neutral-actions" at bounding box center [602, 321] width 137 height 42
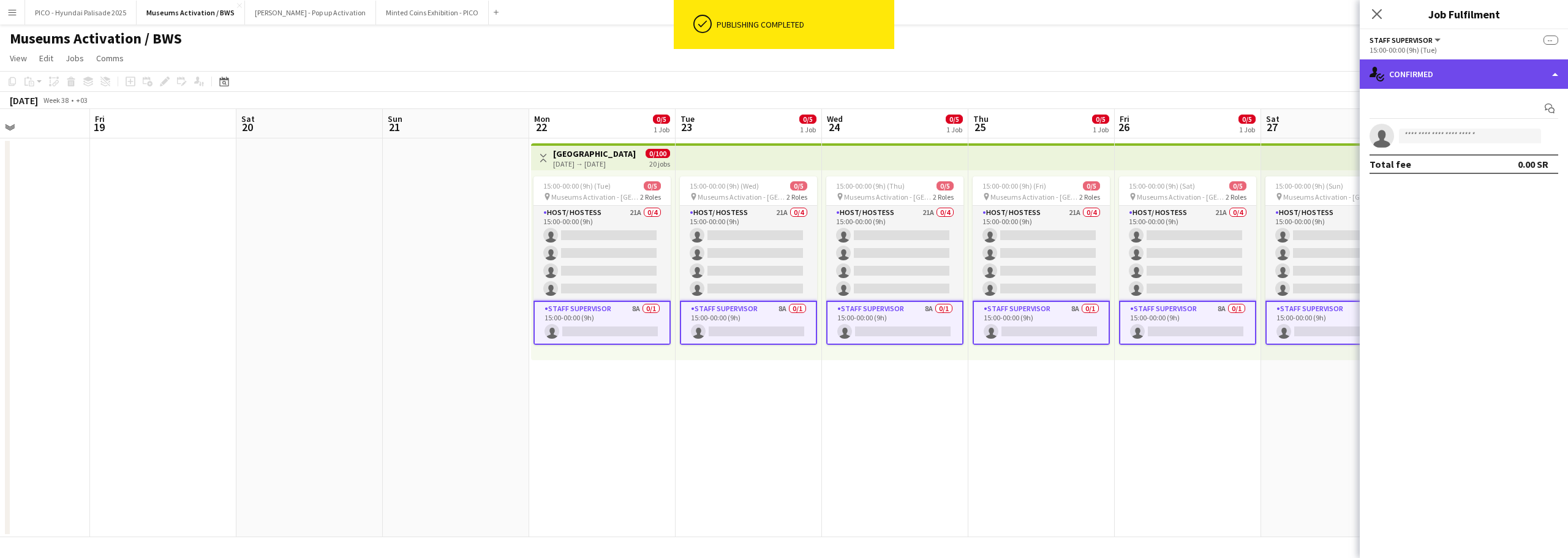
click at [1388, 81] on div "single-neutral-actions-check-2 Confirmed" at bounding box center [1464, 74] width 208 height 30
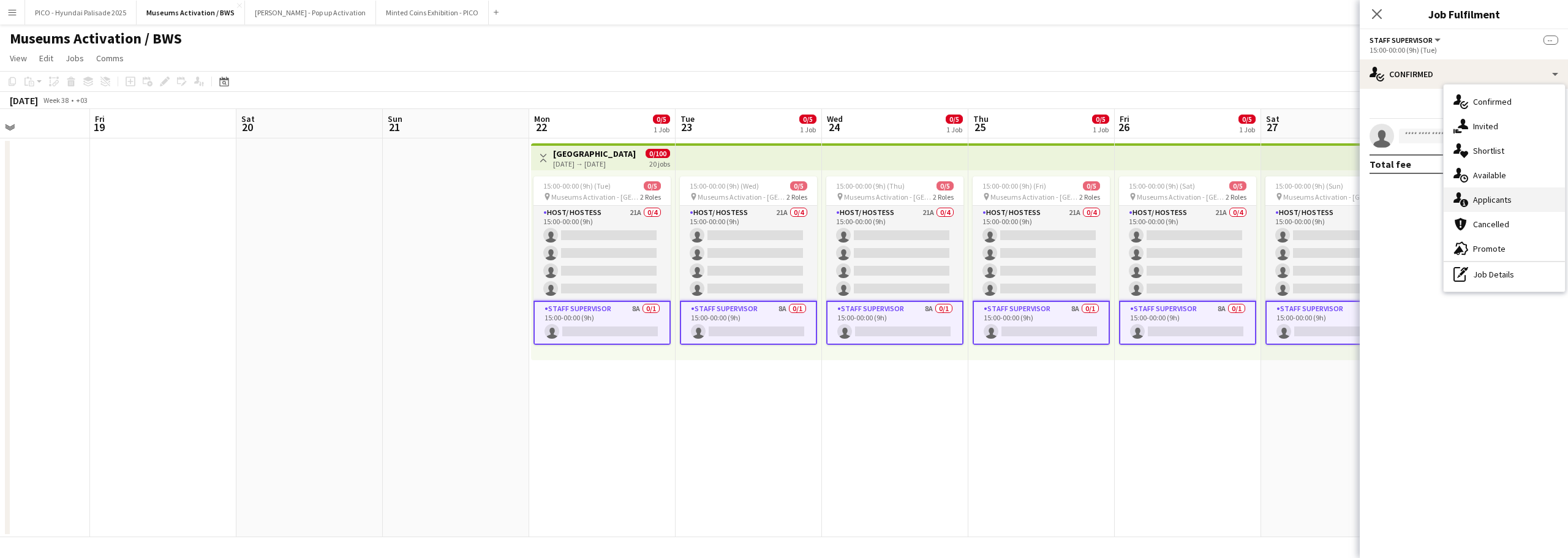
click at [1478, 196] on span "Applicants" at bounding box center [1491, 200] width 38 height 11
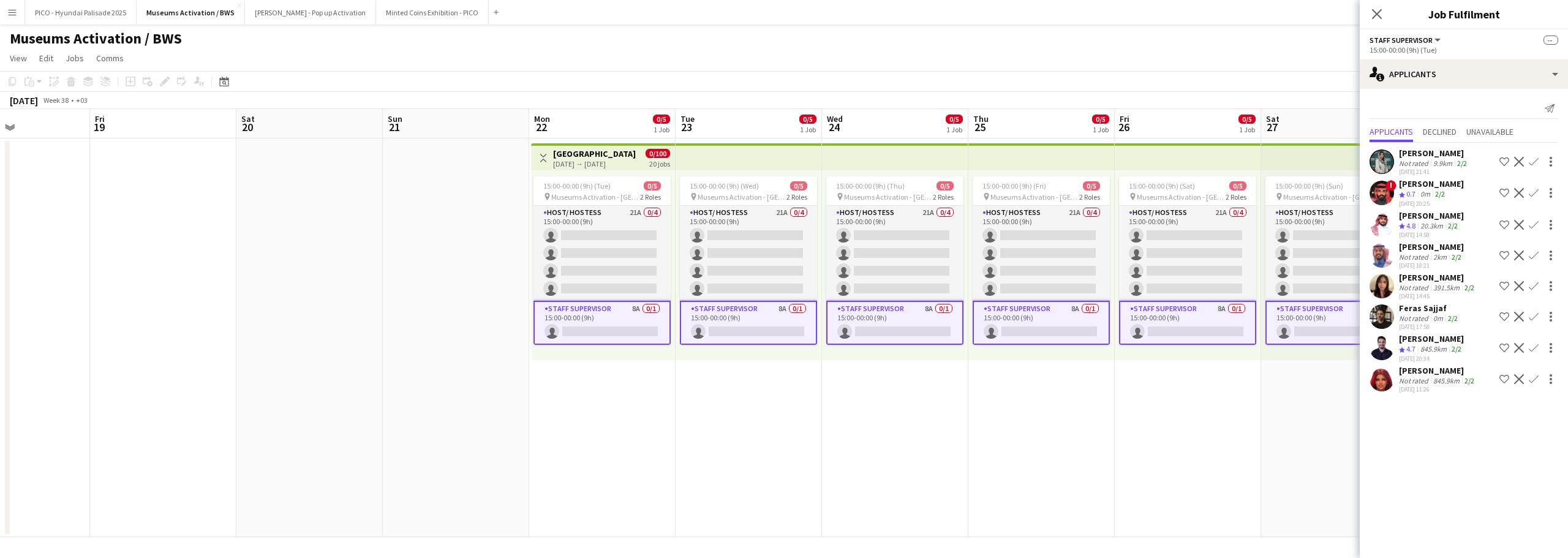
click at [1449, 158] on div "[PERSON_NAME]" at bounding box center [1434, 153] width 70 height 11
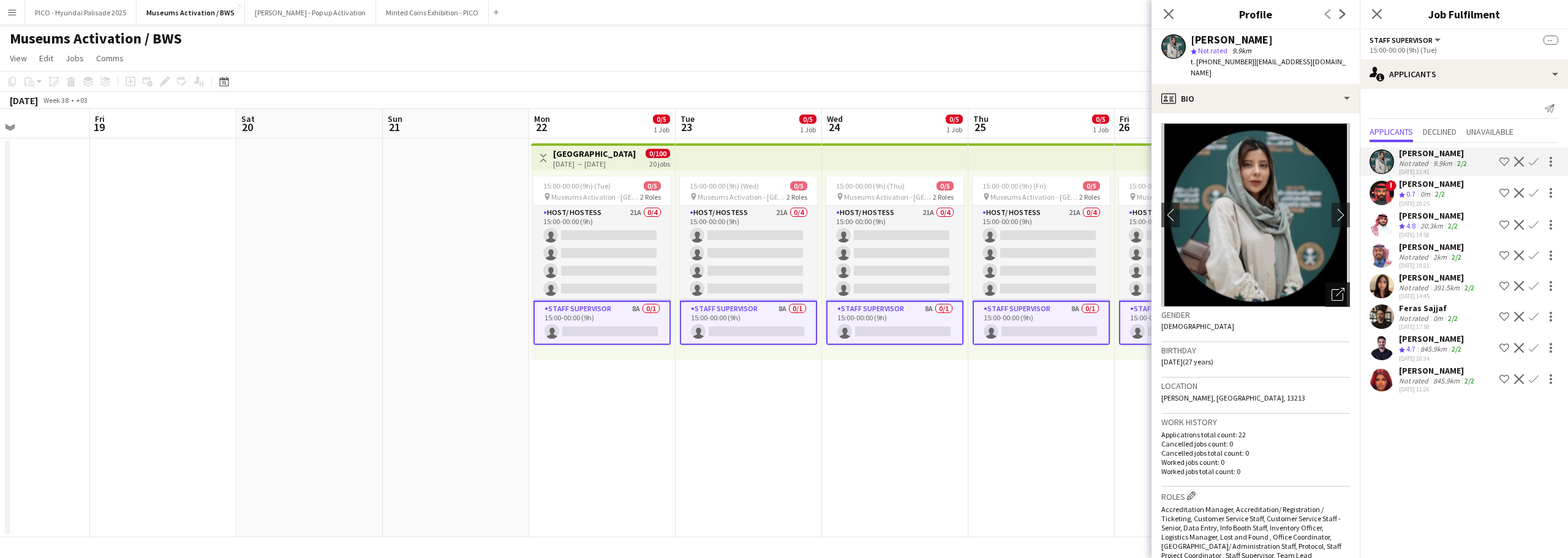
click at [1332, 288] on icon "Open photos pop-in" at bounding box center [1338, 294] width 13 height 13
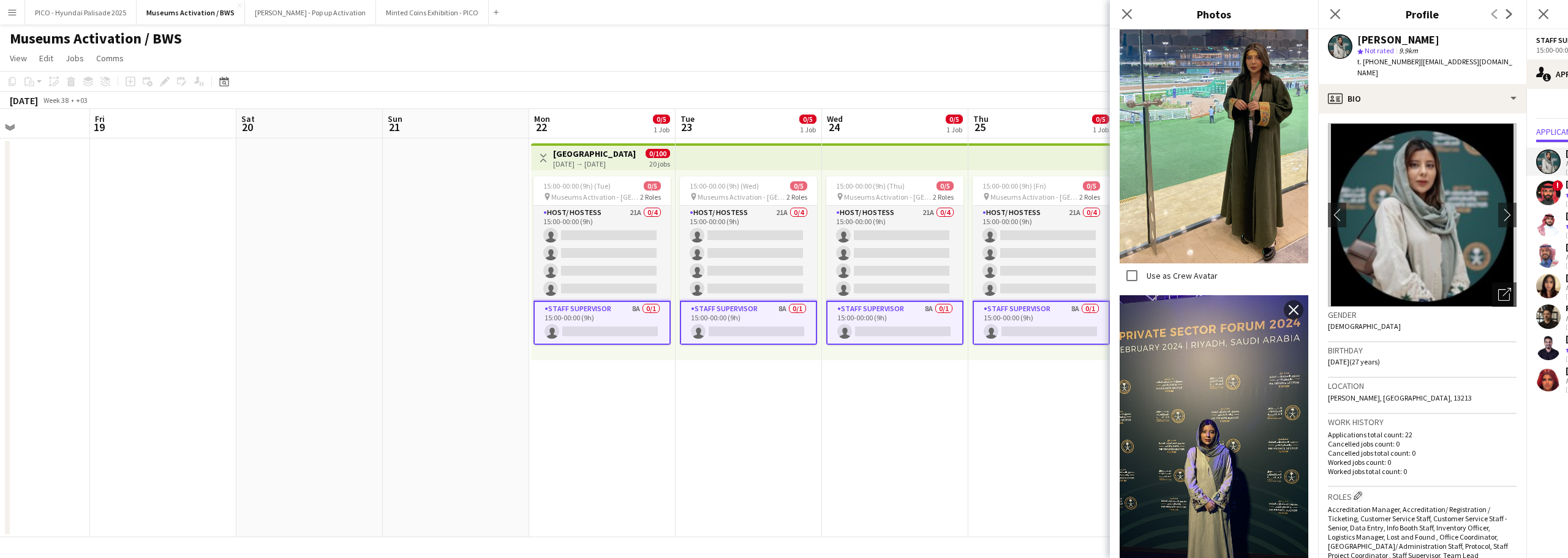
scroll to position [656, 0]
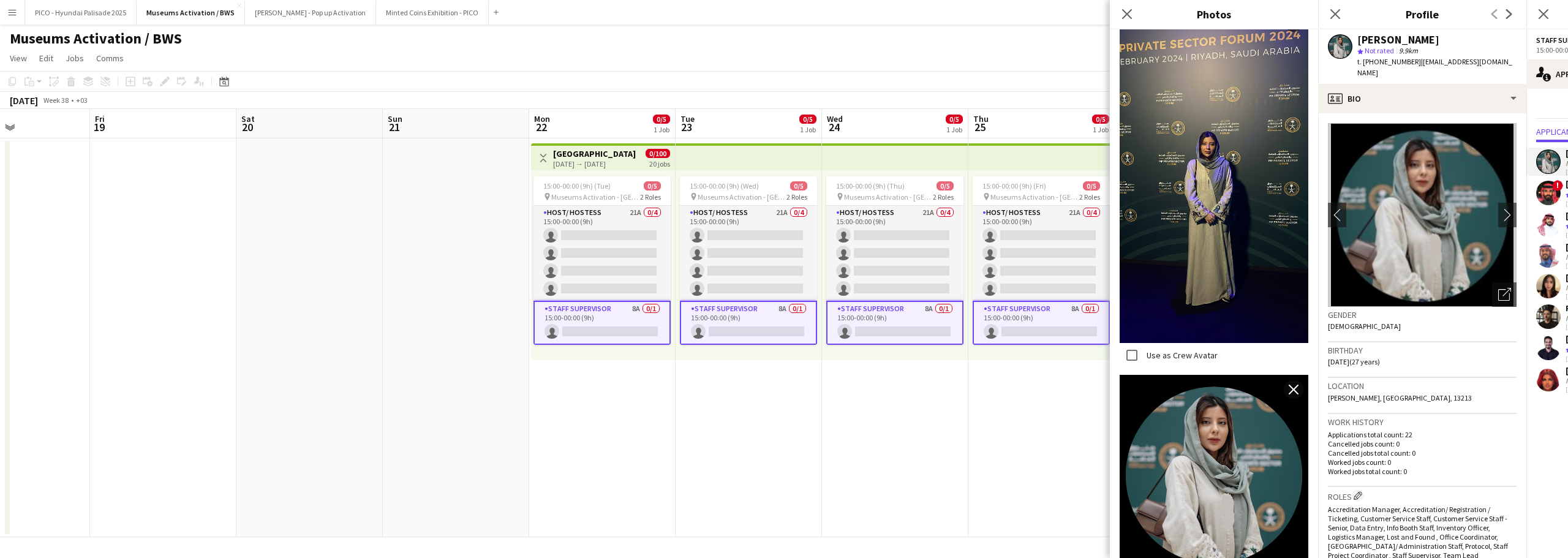
click at [1382, 345] on h3 "Birthday" at bounding box center [1422, 350] width 189 height 11
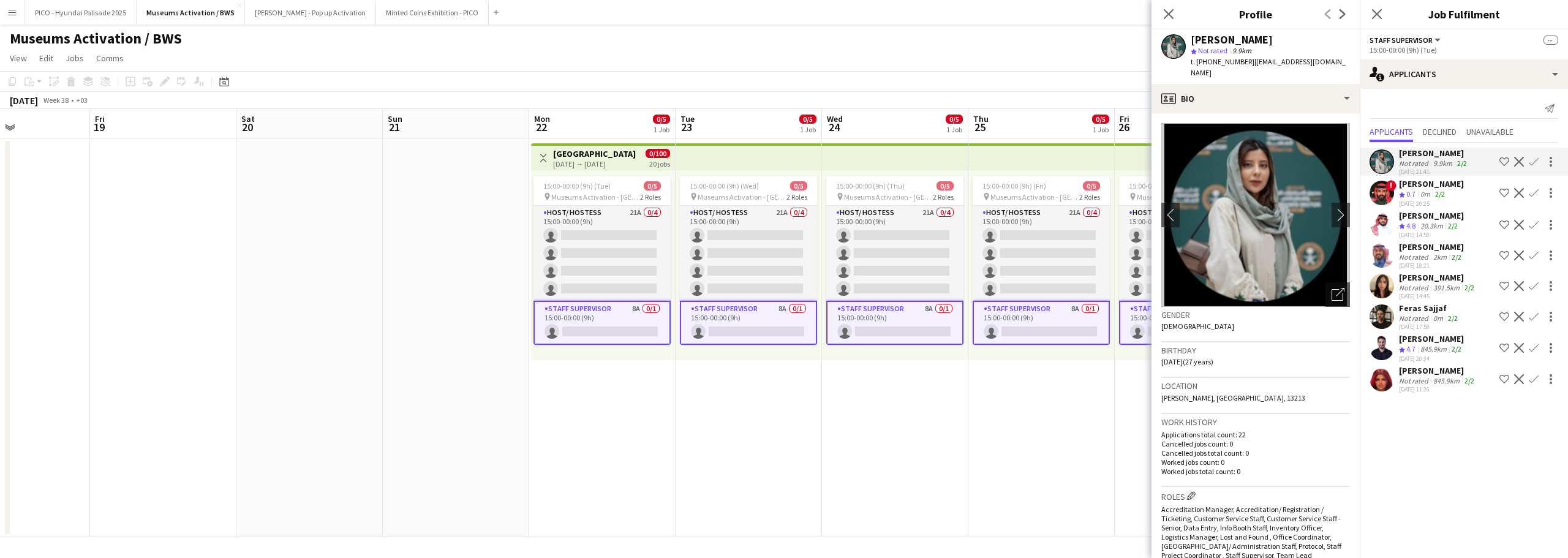
click at [1458, 184] on div "[PERSON_NAME]" at bounding box center [1431, 184] width 65 height 11
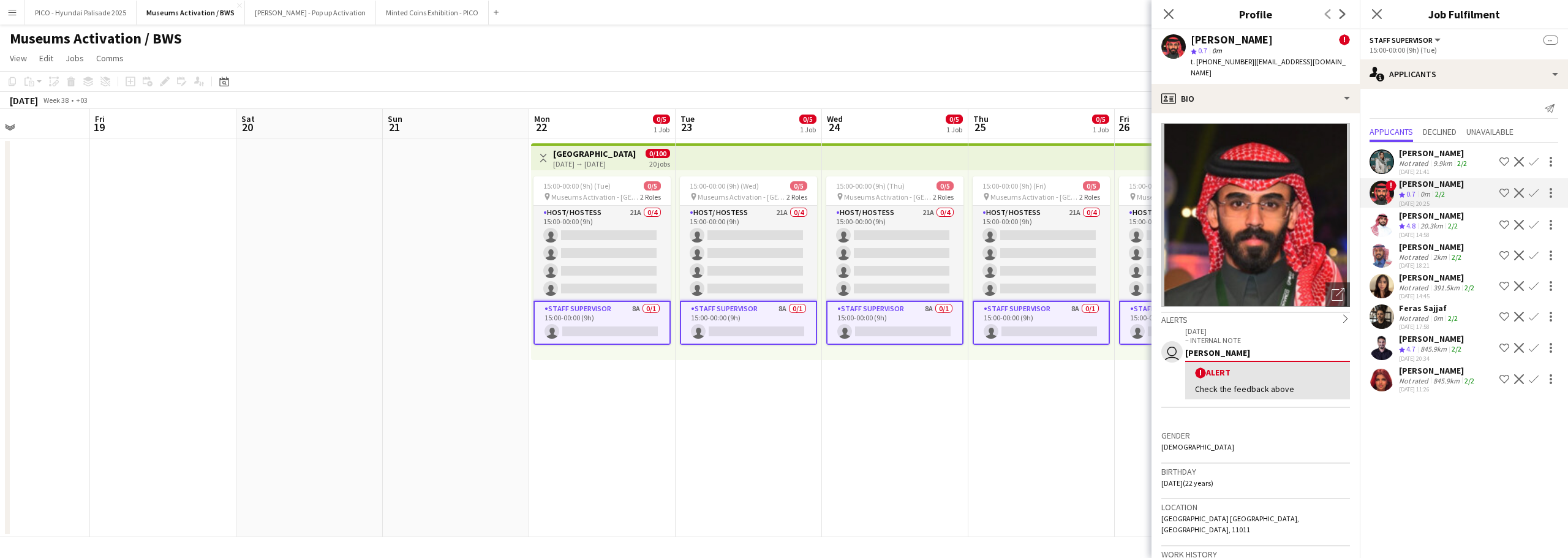
click at [1441, 224] on div "20.3km" at bounding box center [1431, 226] width 27 height 10
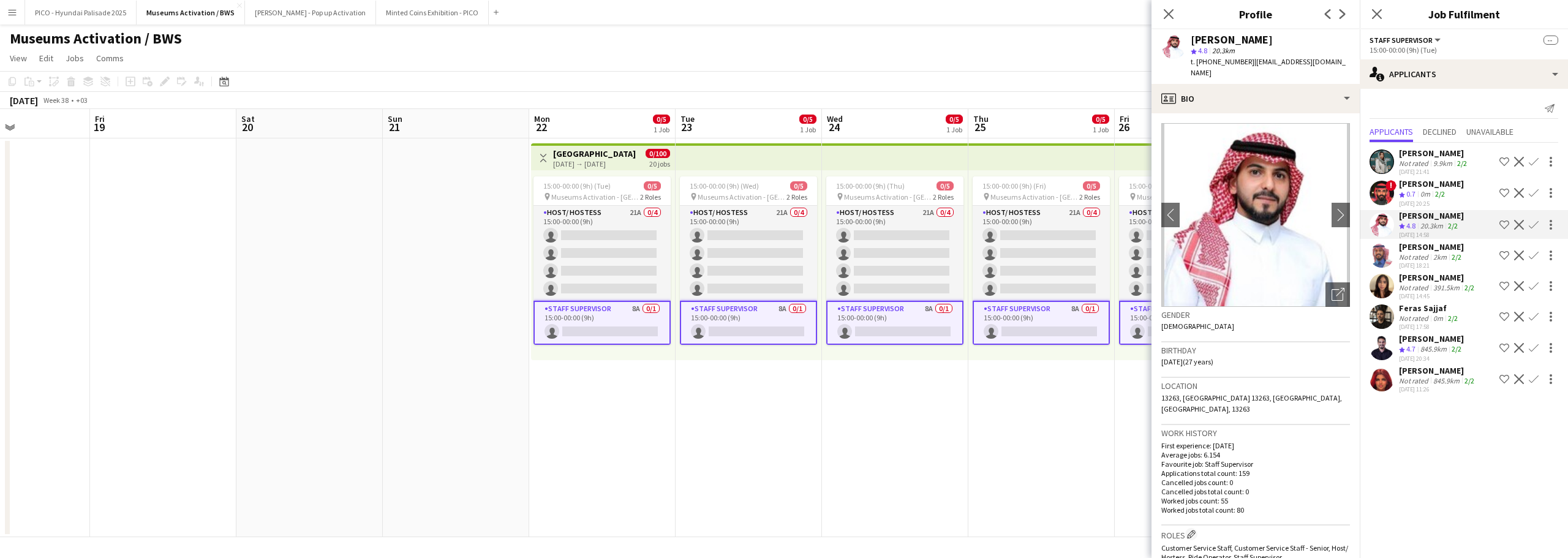
click at [1425, 288] on div "Not rated" at bounding box center [1414, 288] width 32 height 9
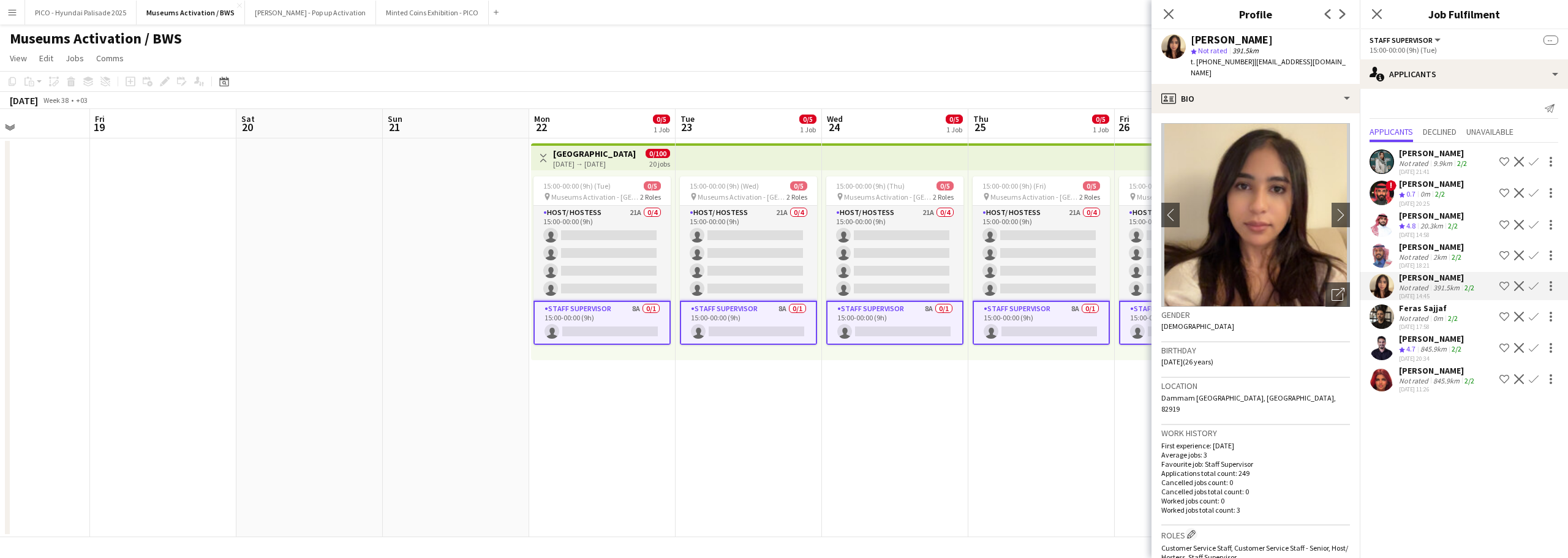
click at [1427, 310] on div "Feras Sajjaf" at bounding box center [1429, 308] width 61 height 11
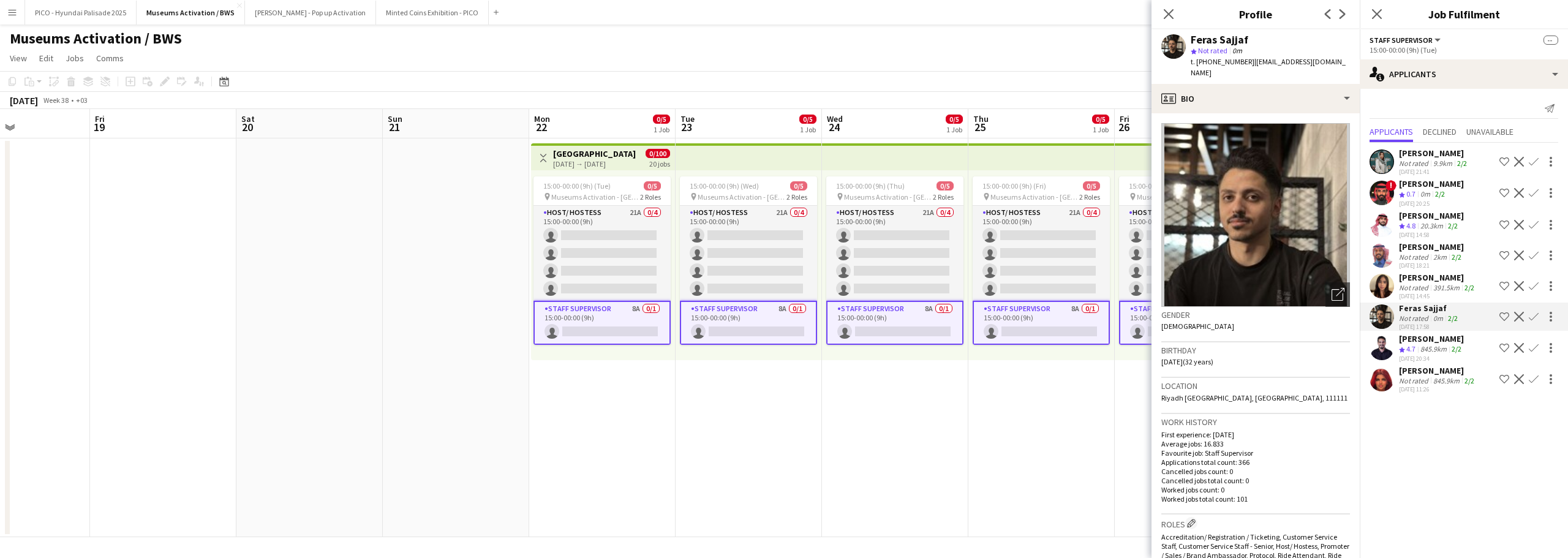
click at [1425, 350] on div "845.9km" at bounding box center [1433, 349] width 31 height 10
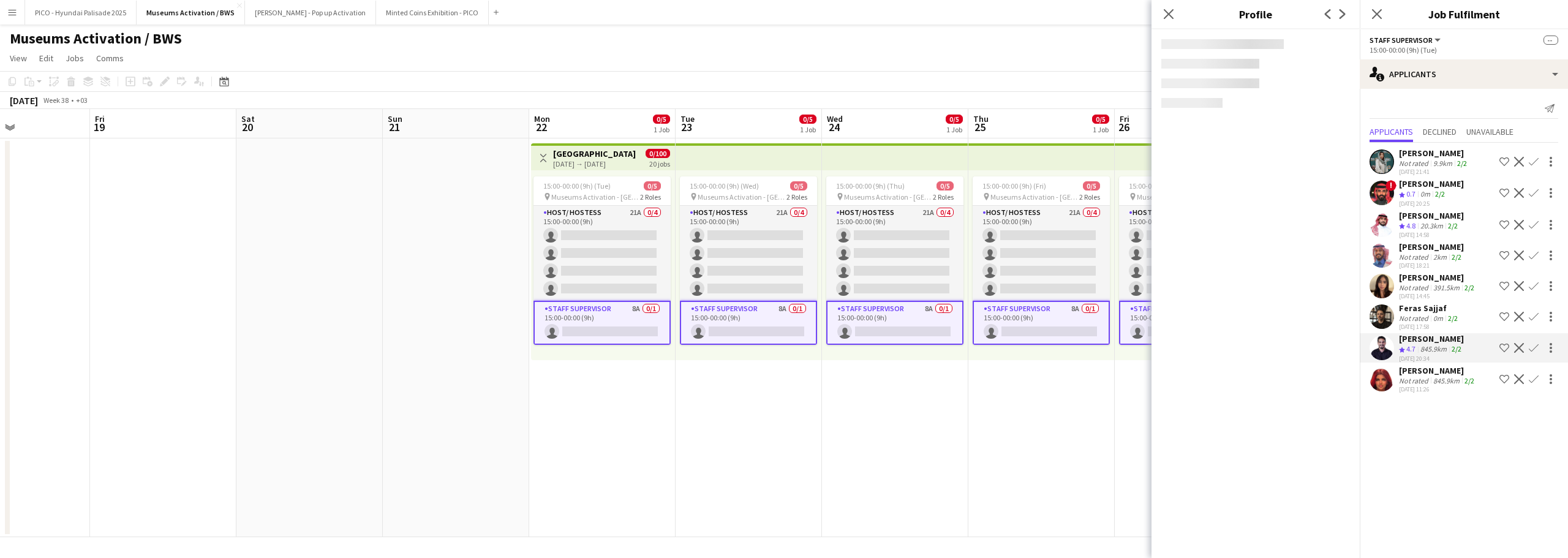
click at [1422, 377] on div "Not rated" at bounding box center [1414, 381] width 32 height 9
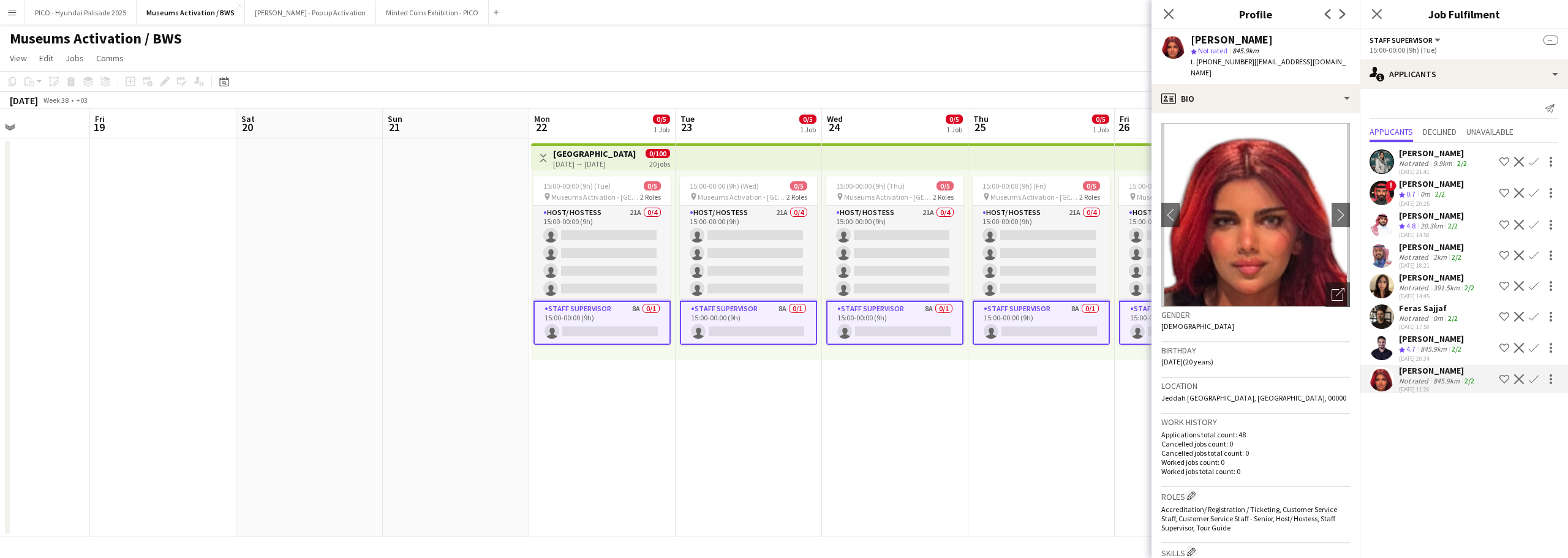
click at [1444, 350] on div "845.9km" at bounding box center [1433, 349] width 31 height 10
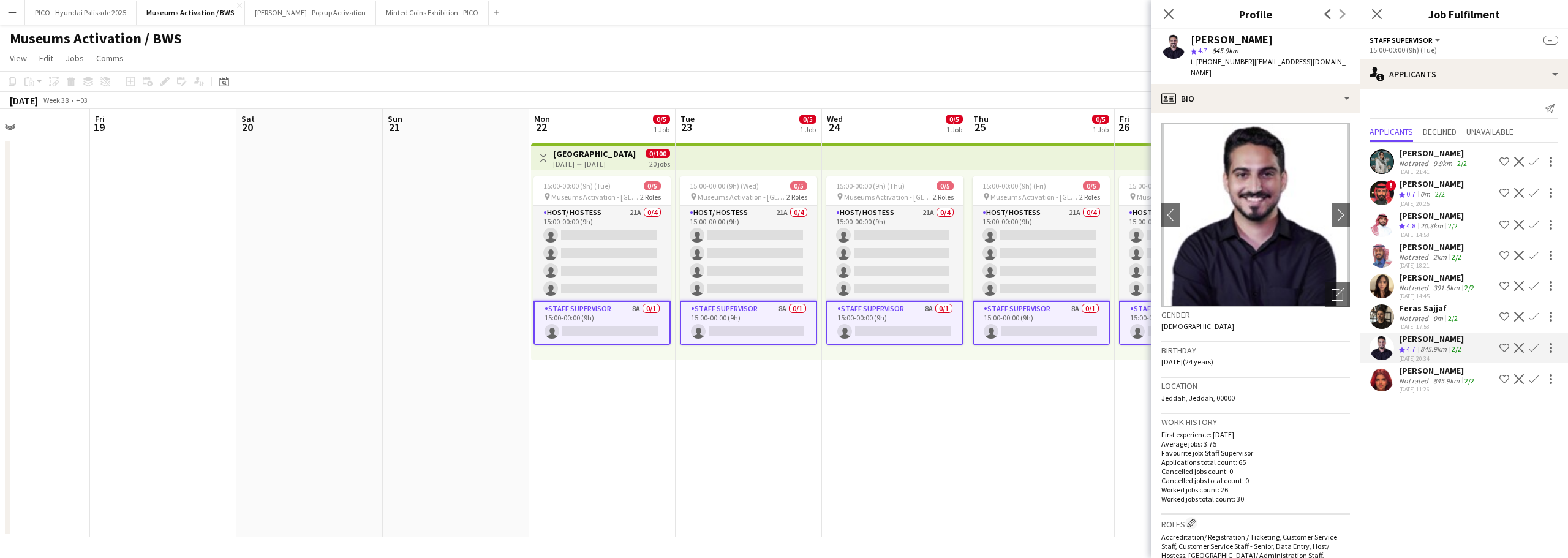
click at [1448, 451] on mat-expansion-panel "users2 Applicants Send notification Applicants Declined Unavailable [PERSON_NAM…" at bounding box center [1464, 323] width 208 height 469
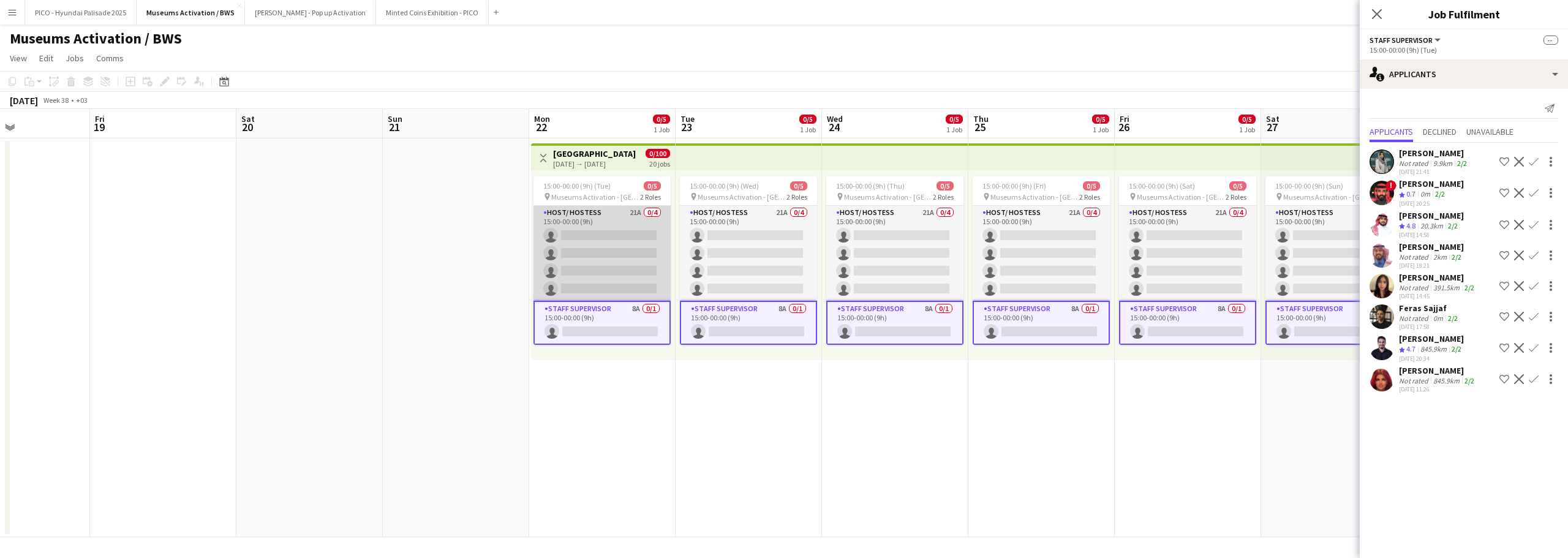
click at [641, 260] on app-card-role "Host/ Hostess 21A 0/4 15:00-00:00 (9h) single-neutral-actions single-neutral-ac…" at bounding box center [602, 253] width 137 height 95
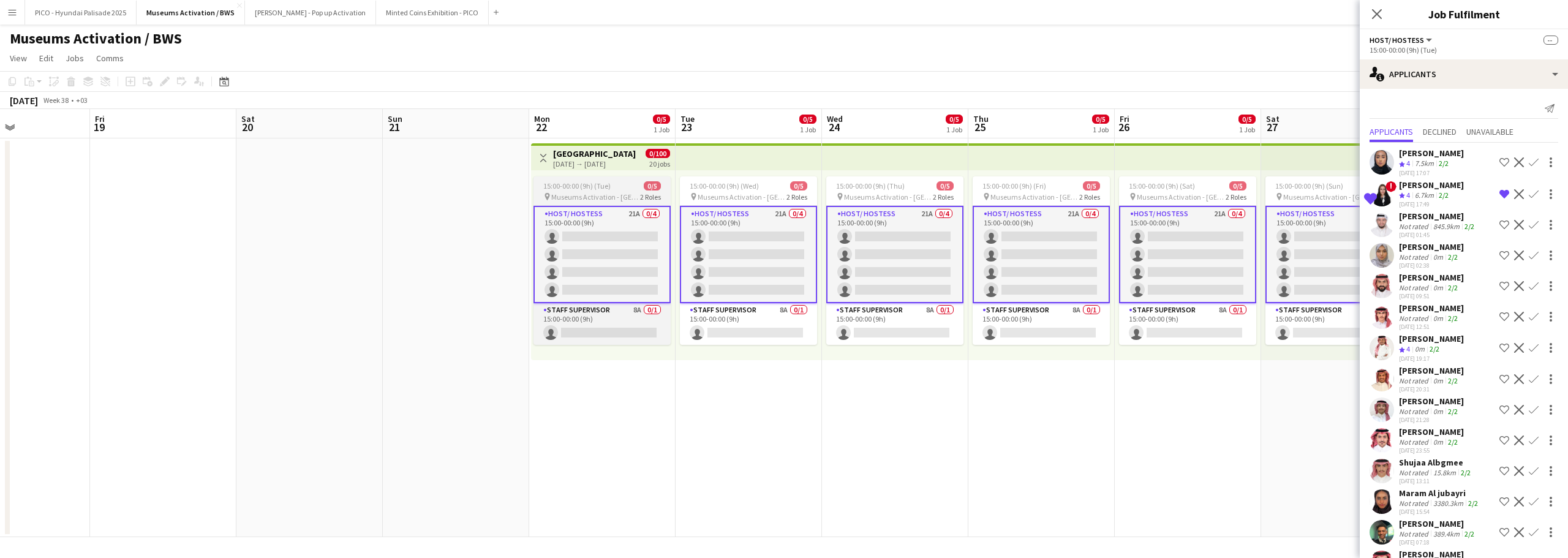
click at [597, 181] on span "15:00-00:00 (9h) (Tue)" at bounding box center [577, 186] width 67 height 9
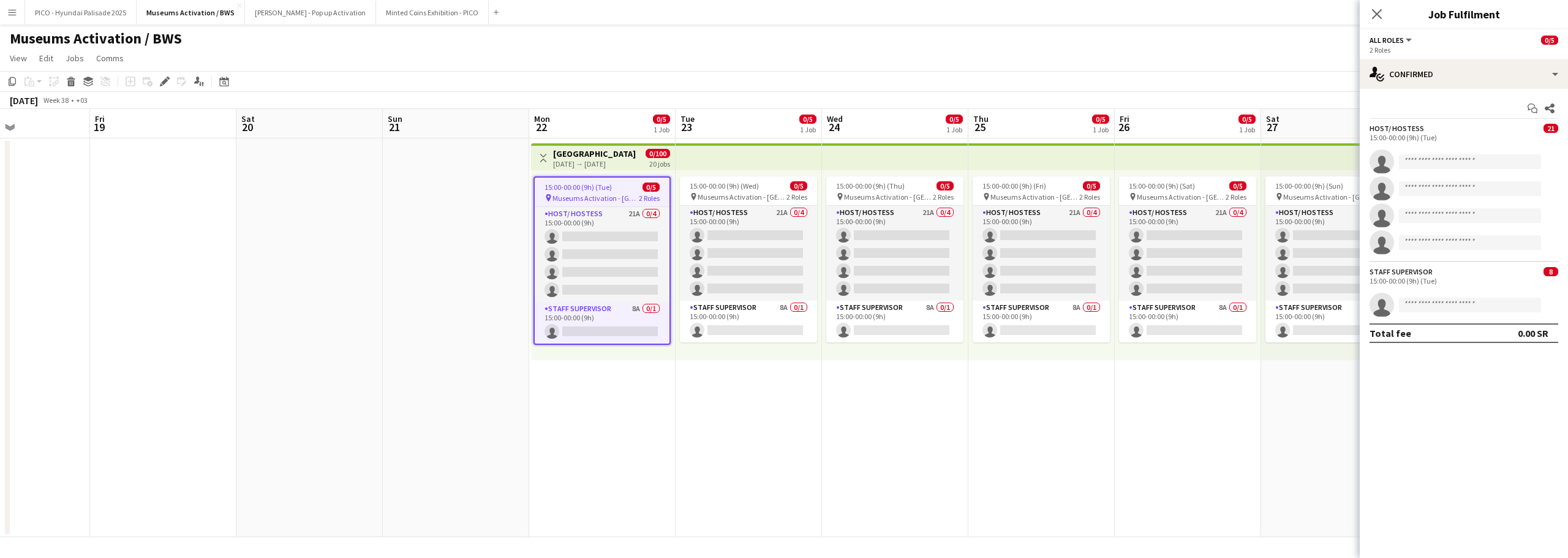
click at [594, 198] on span "Museums Activation - [GEOGRAPHIC_DATA]" at bounding box center [595, 198] width 86 height 9
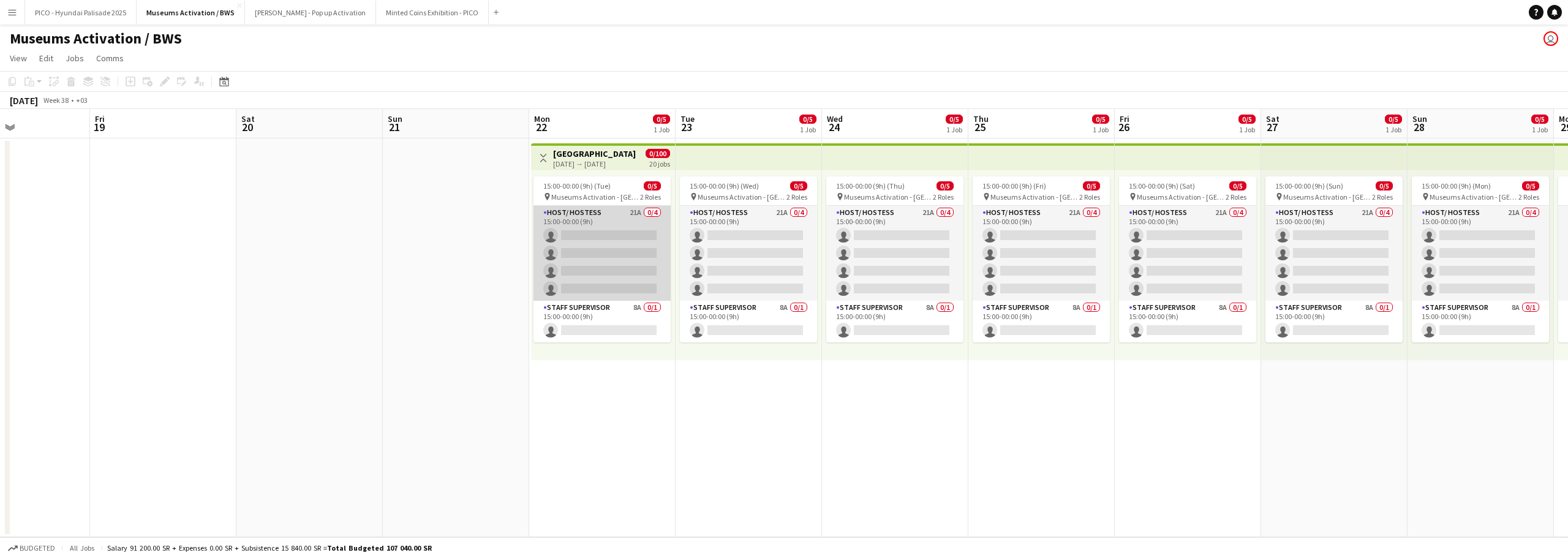
click at [594, 218] on app-card-role "Host/ Hostess 21A 0/4 15:00-00:00 (9h) single-neutral-actions single-neutral-ac…" at bounding box center [602, 253] width 137 height 95
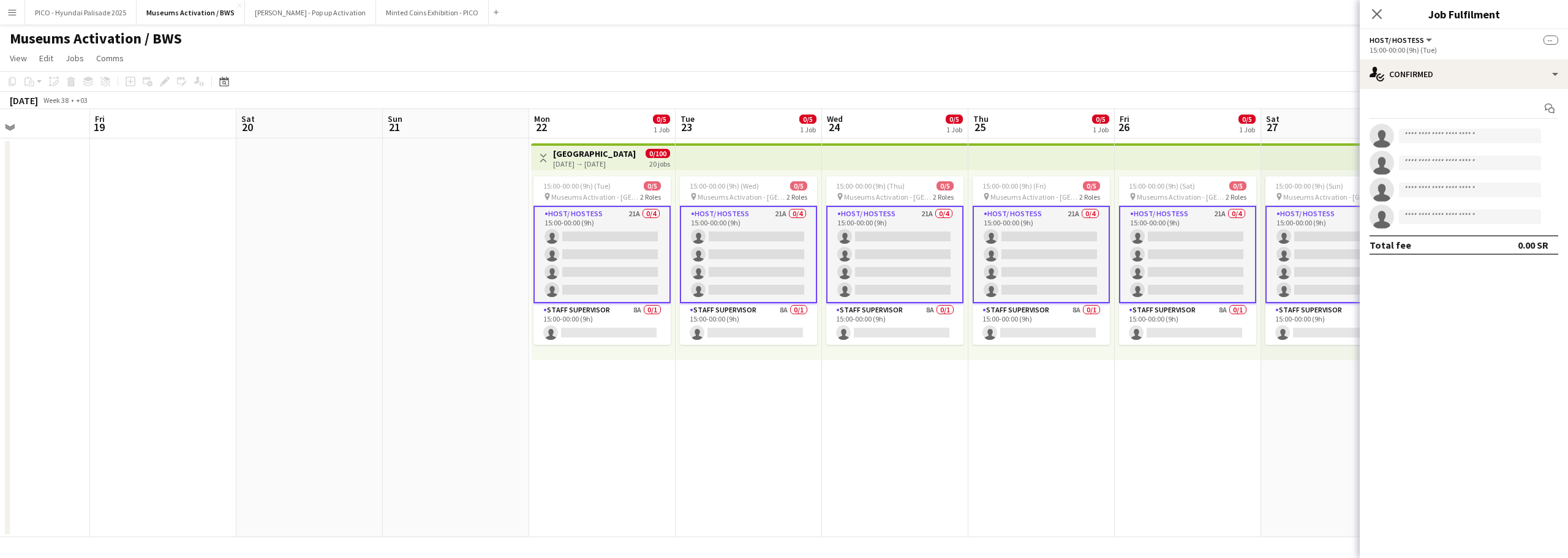
click at [580, 234] on app-card-role "Host/ Hostess 21A 0/4 15:00-00:00 (9h) single-neutral-actions single-neutral-ac…" at bounding box center [602, 255] width 137 height 97
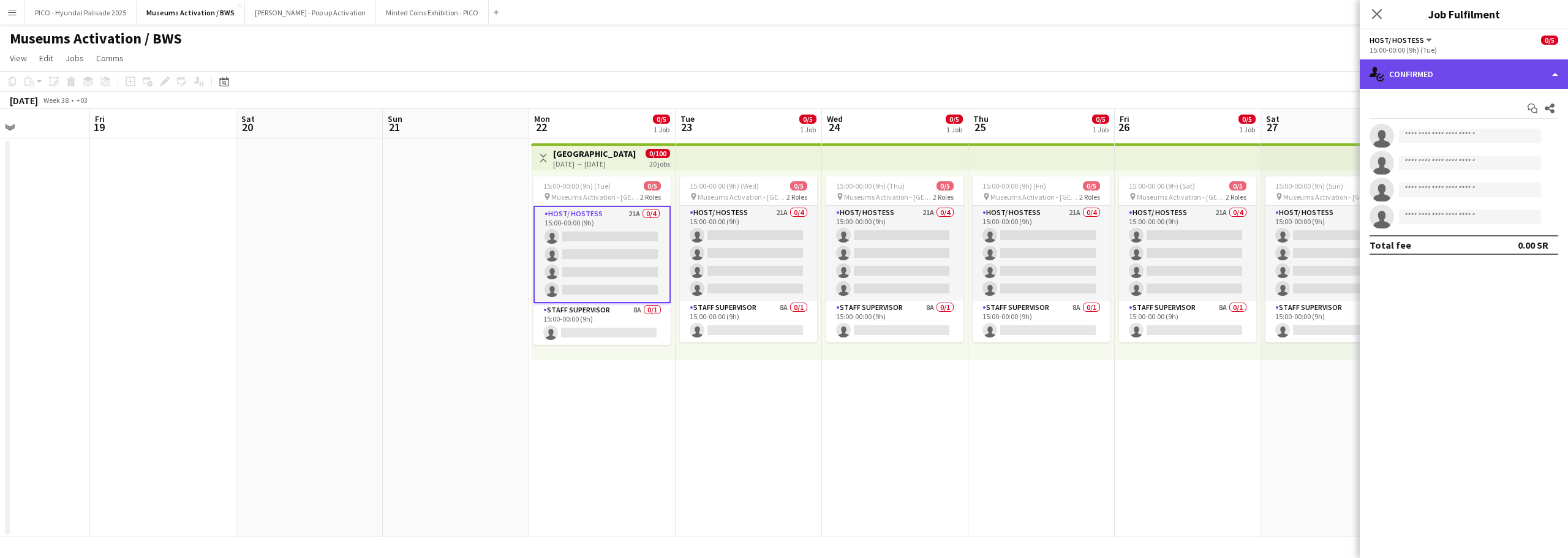
click at [1395, 70] on div "single-neutral-actions-check-2 Confirmed" at bounding box center [1464, 74] width 208 height 30
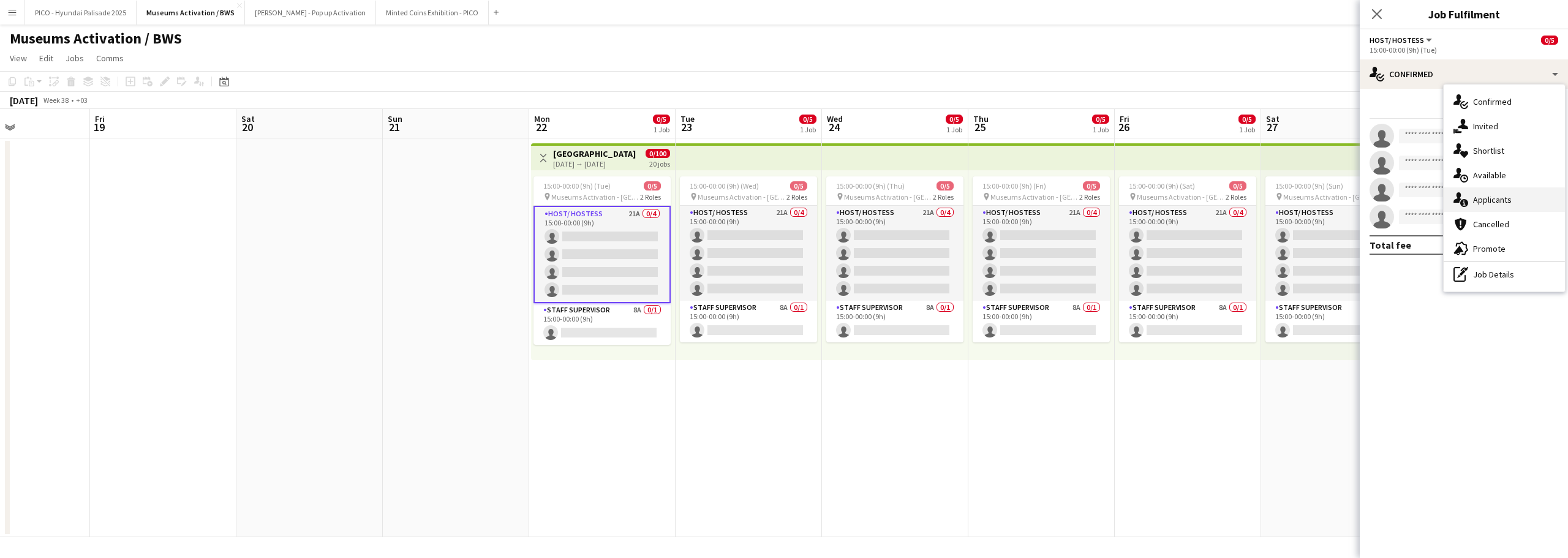
click at [1472, 194] on div "single-neutral-actions-information Applicants" at bounding box center [1504, 199] width 121 height 24
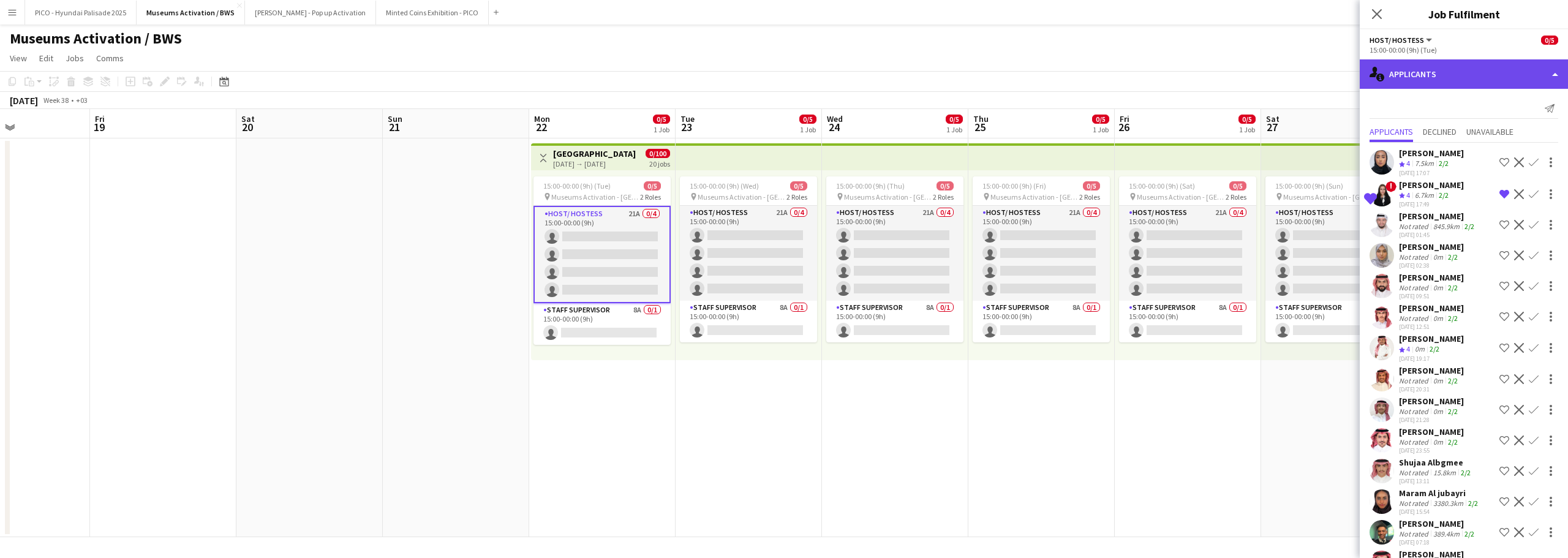
click at [1440, 75] on div "single-neutral-actions-information Applicants" at bounding box center [1464, 74] width 208 height 30
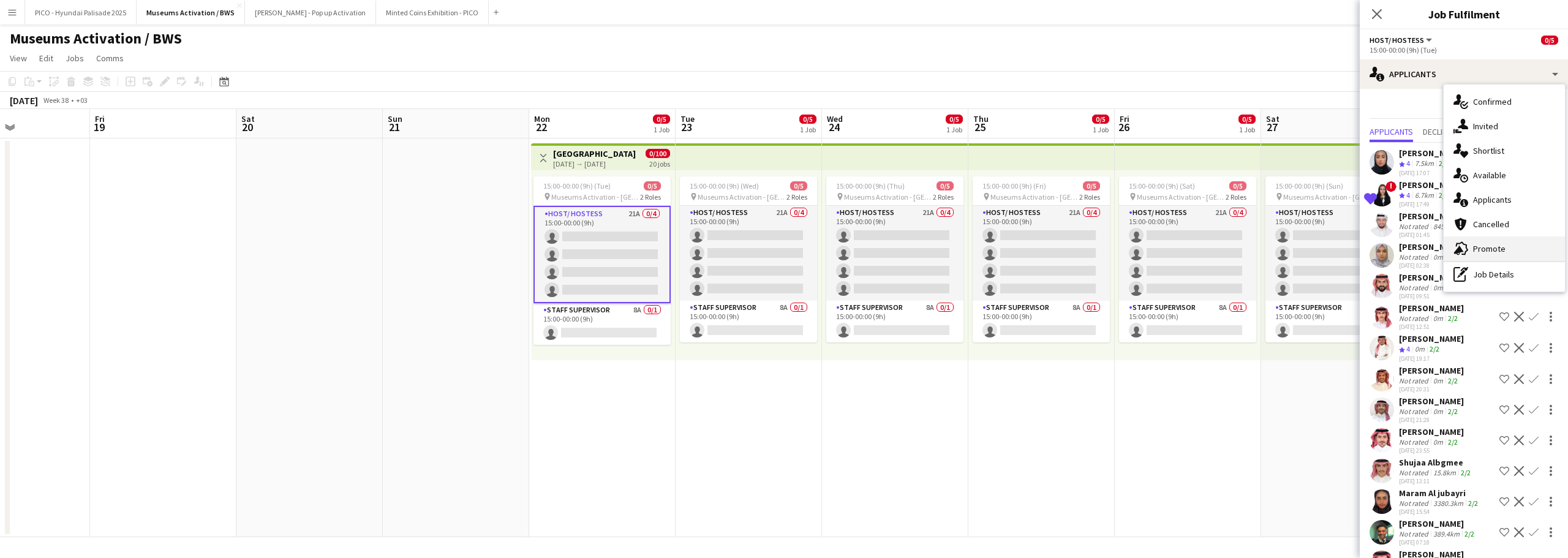
click at [1475, 245] on span "Promote" at bounding box center [1488, 248] width 32 height 11
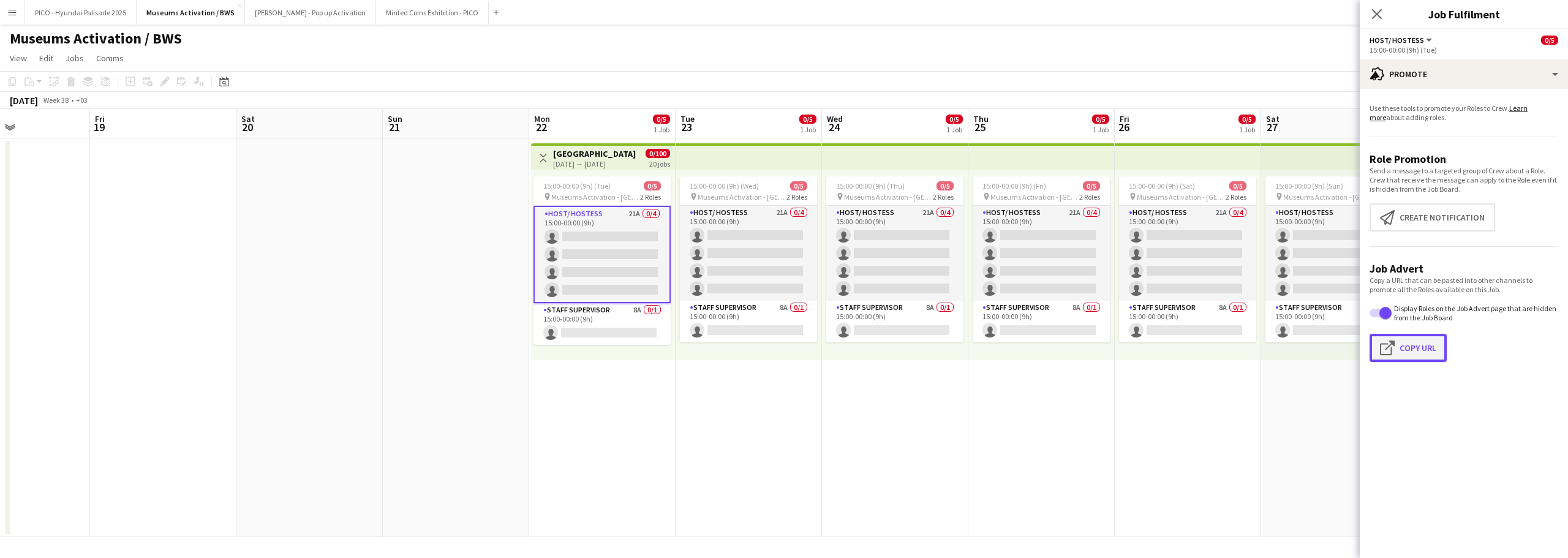
click at [1400, 351] on button "Click to copy URL Copy Url" at bounding box center [1407, 348] width 78 height 28
